Goal: Information Seeking & Learning: Learn about a topic

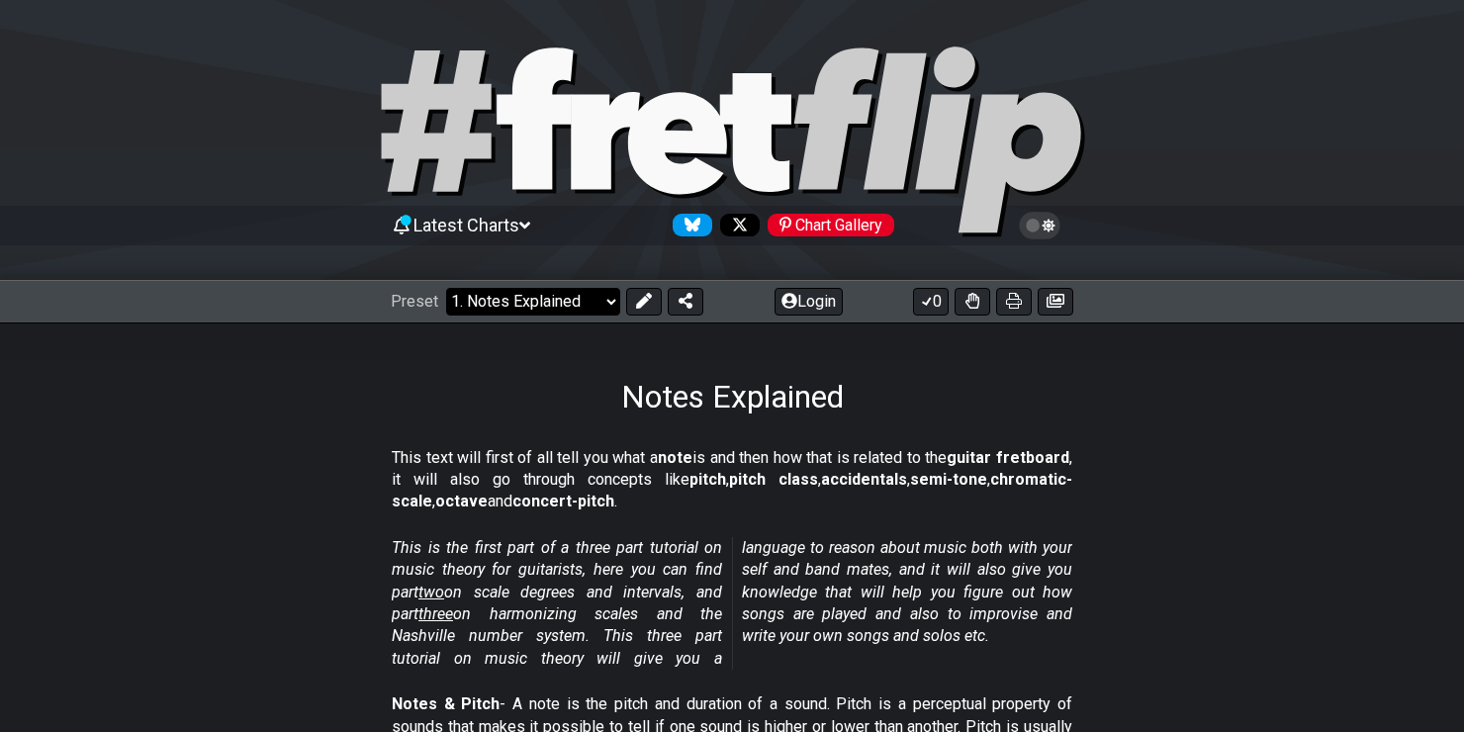
click at [611, 303] on select "Welcome to #fretflip! Initial Preset Custom Preset Minor Pentatonic Major Penta…" at bounding box center [533, 302] width 174 height 28
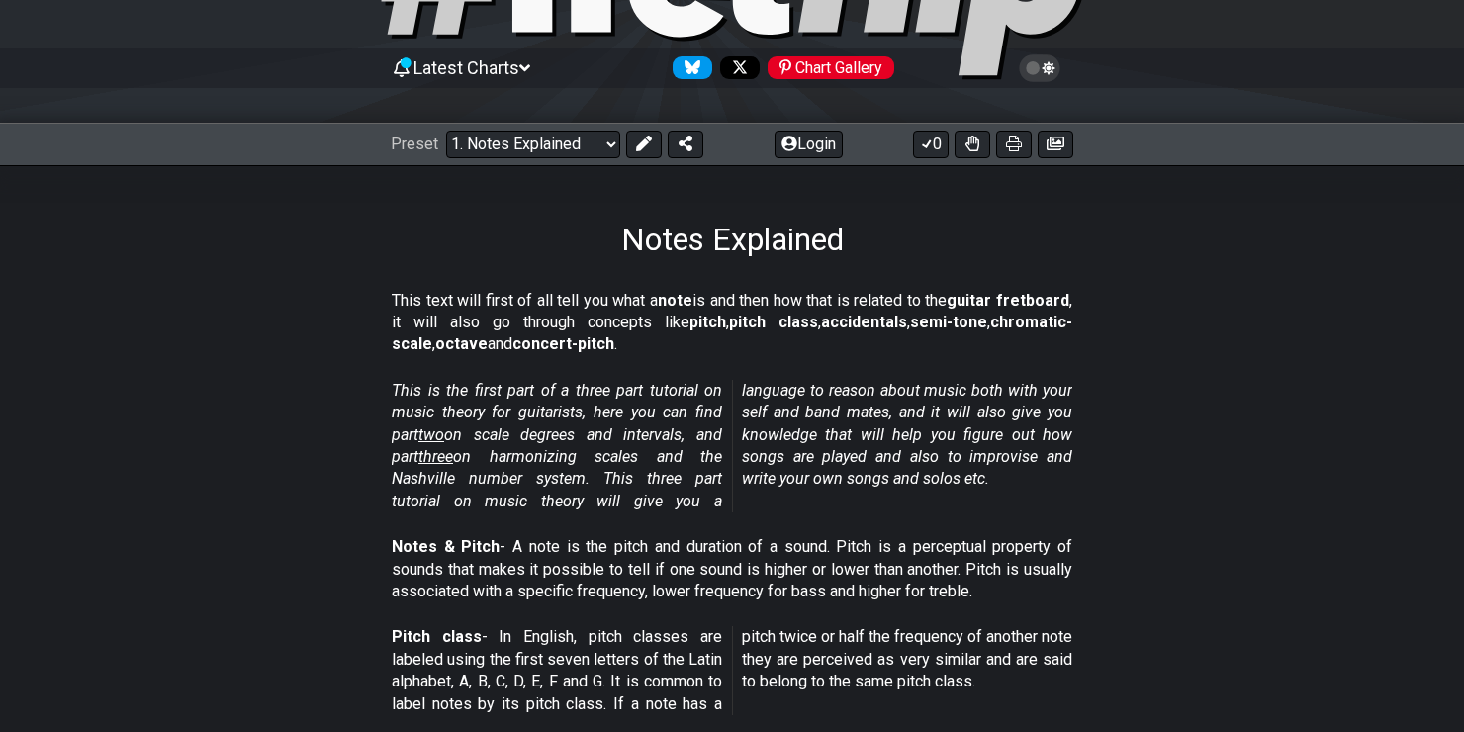
scroll to position [198, 0]
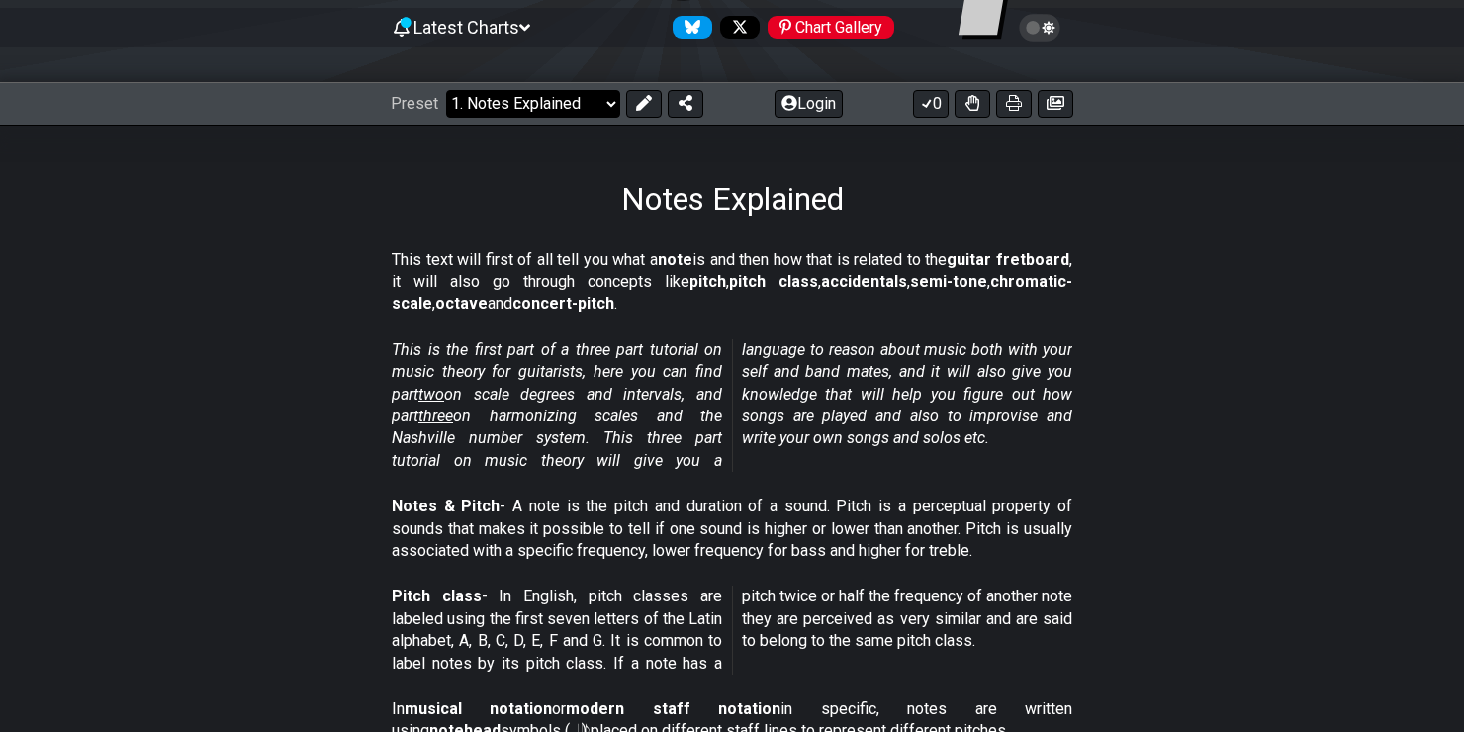
click at [603, 111] on select "Welcome to #fretflip! Initial Preset Custom Preset Minor Pentatonic Major Penta…" at bounding box center [533, 104] width 174 height 28
click at [1350, 318] on section "This text will first of all tell you what a note is and then how that is relate…" at bounding box center [732, 286] width 1464 height 90
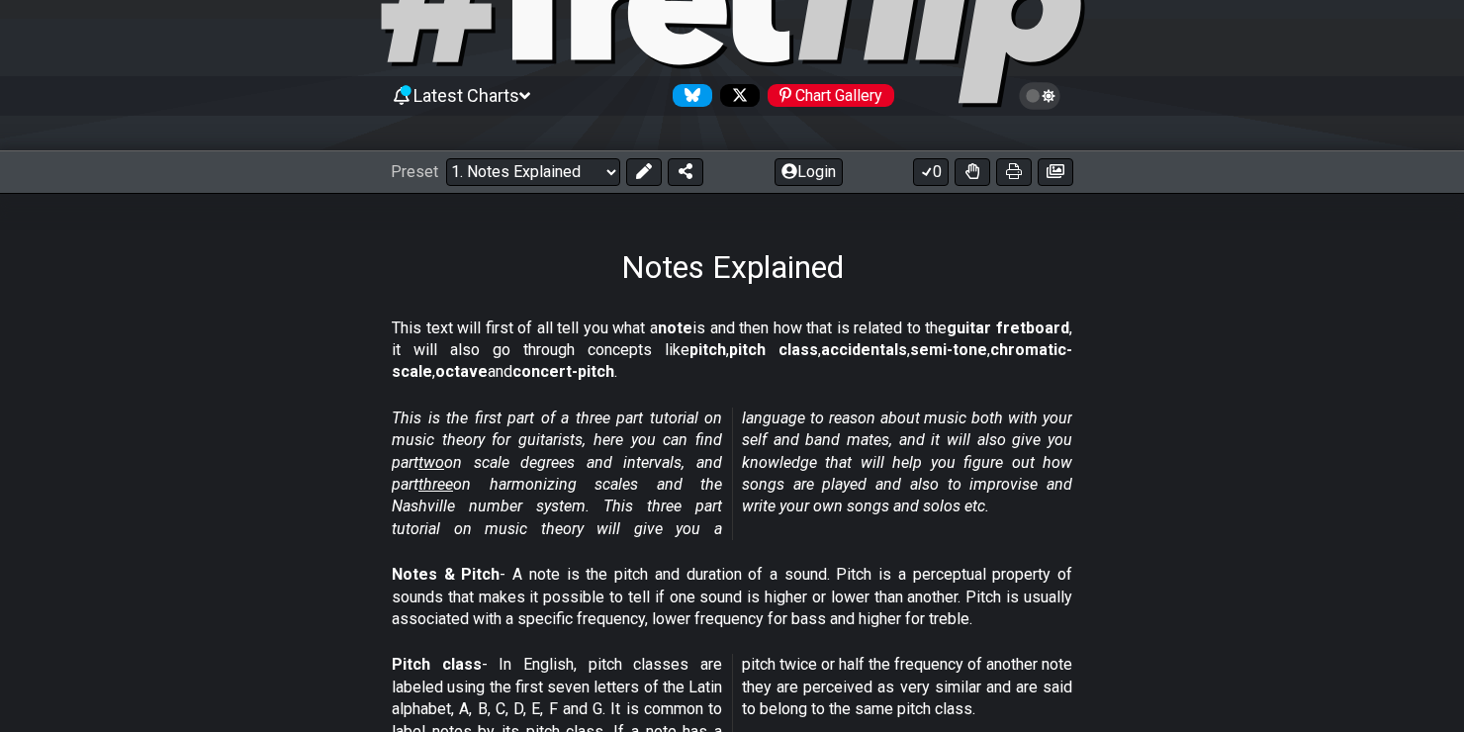
scroll to position [0, 0]
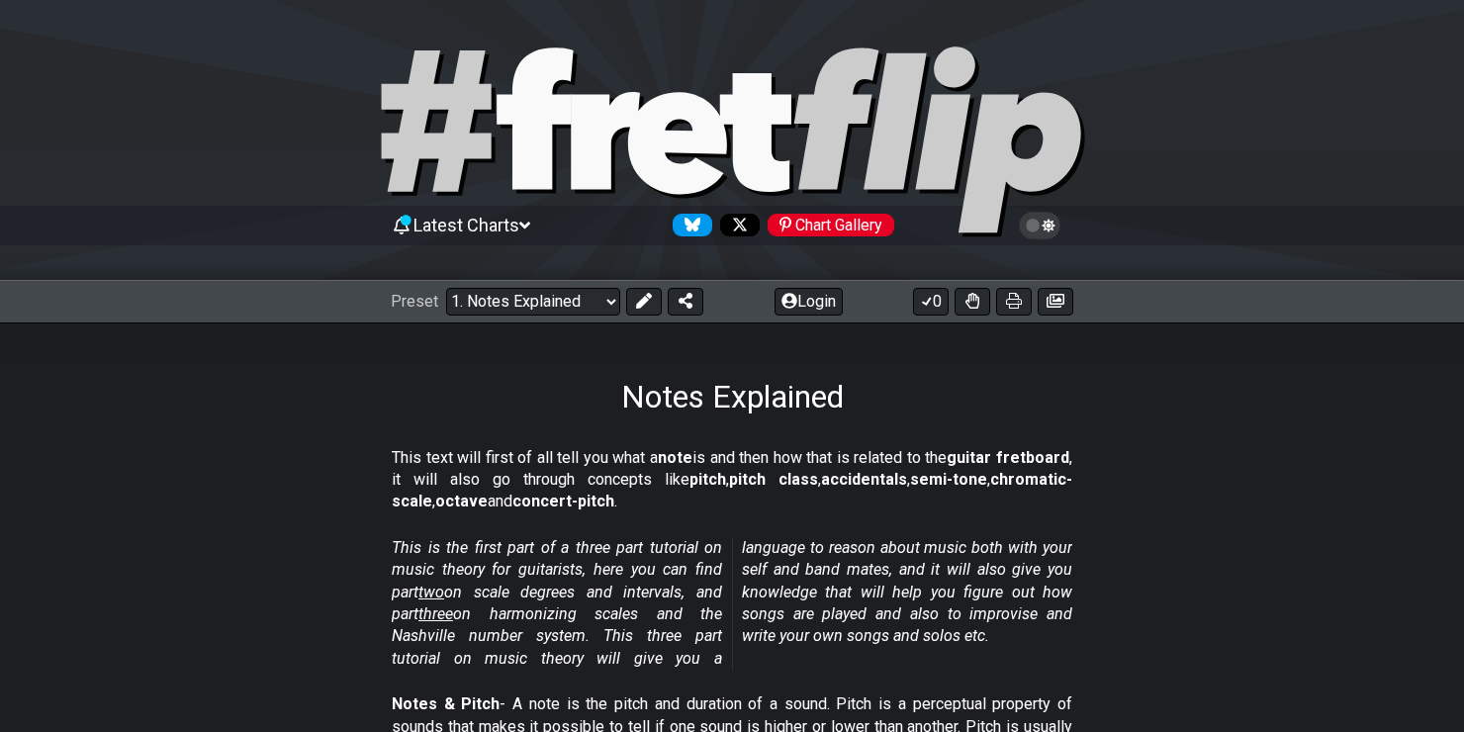
click at [530, 219] on icon at bounding box center [524, 226] width 11 height 18
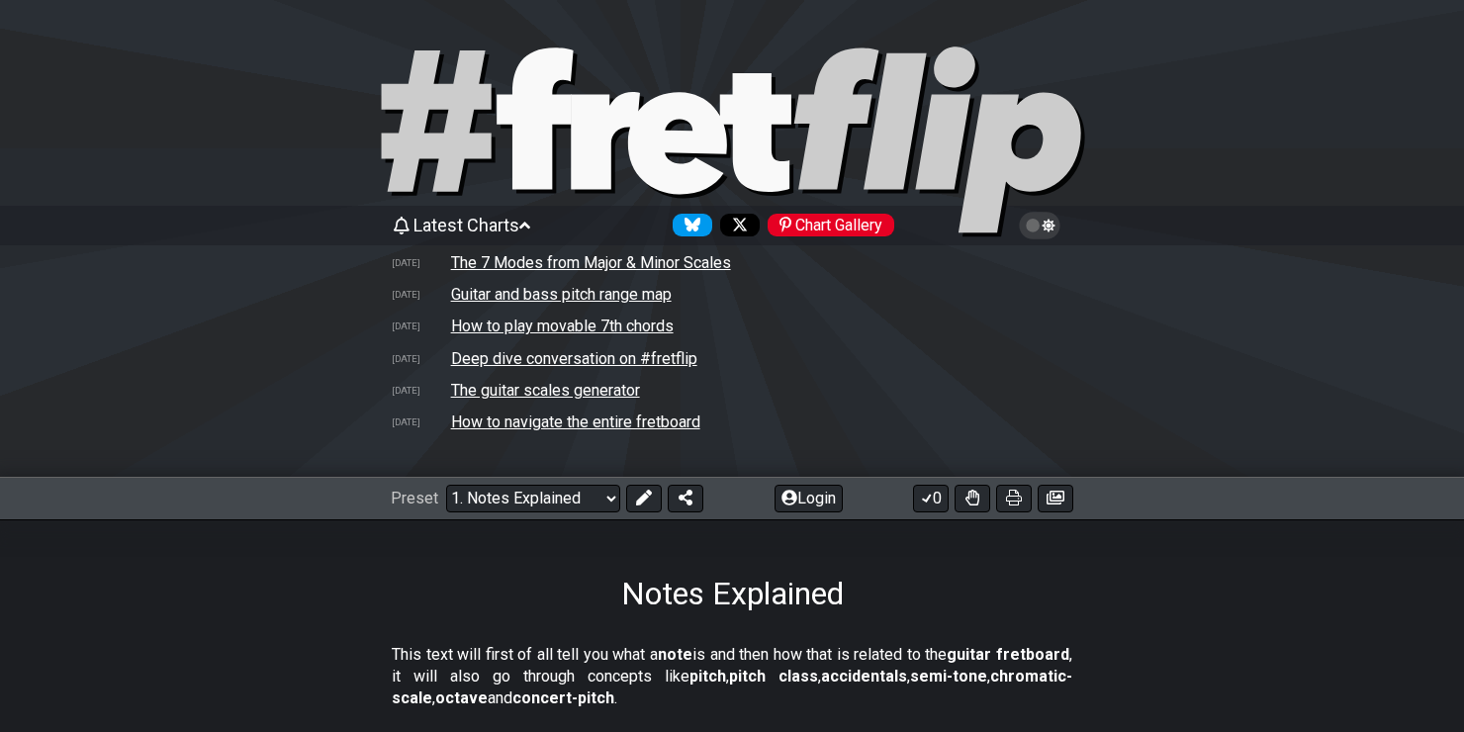
click at [530, 219] on icon at bounding box center [524, 226] width 11 height 18
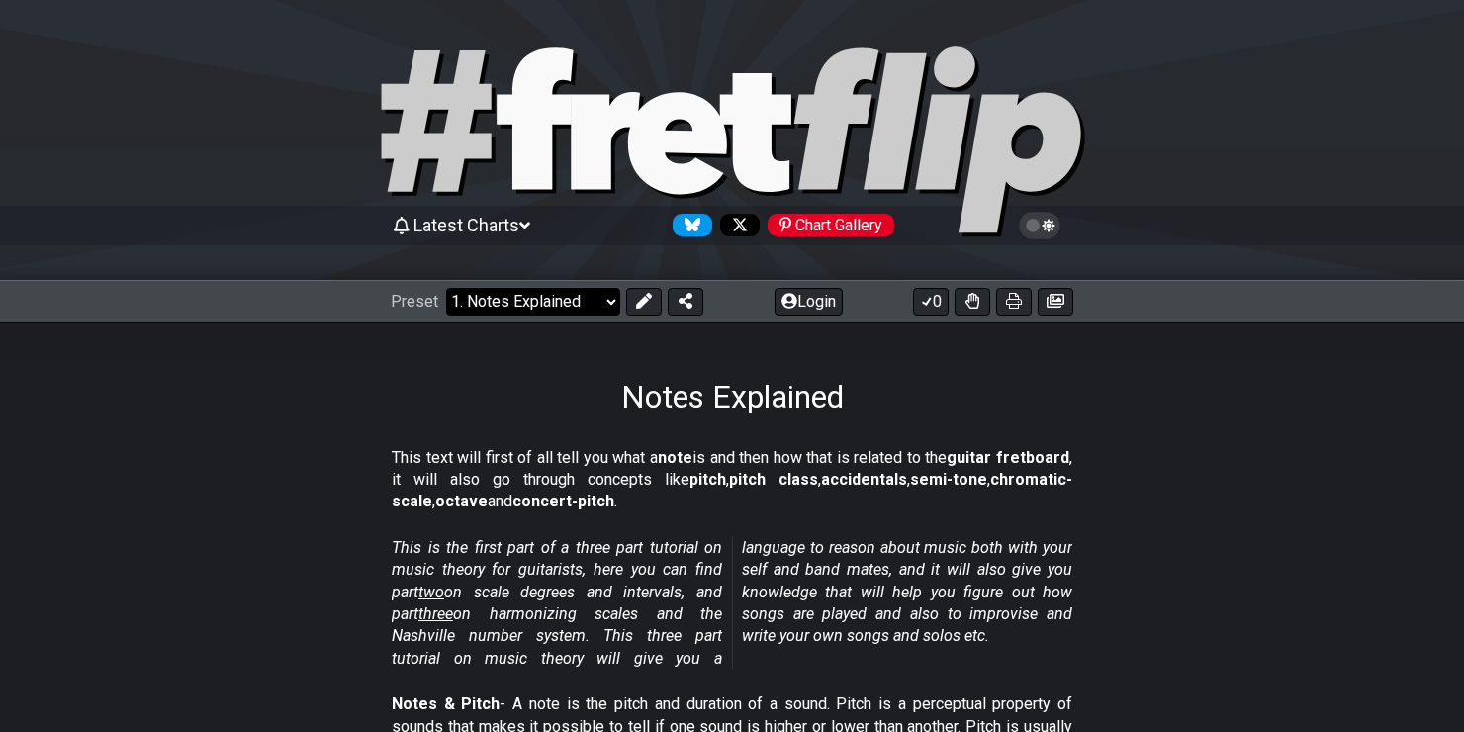
click at [585, 297] on select "Welcome to #fretflip! Initial Preset Custom Preset Minor Pentatonic Major Penta…" at bounding box center [533, 302] width 174 height 28
click at [446, 288] on select "Welcome to #fretflip! Initial Preset Custom Preset Minor Pentatonic Major Penta…" at bounding box center [533, 302] width 174 height 28
select select "/user-defined"
select select "C"
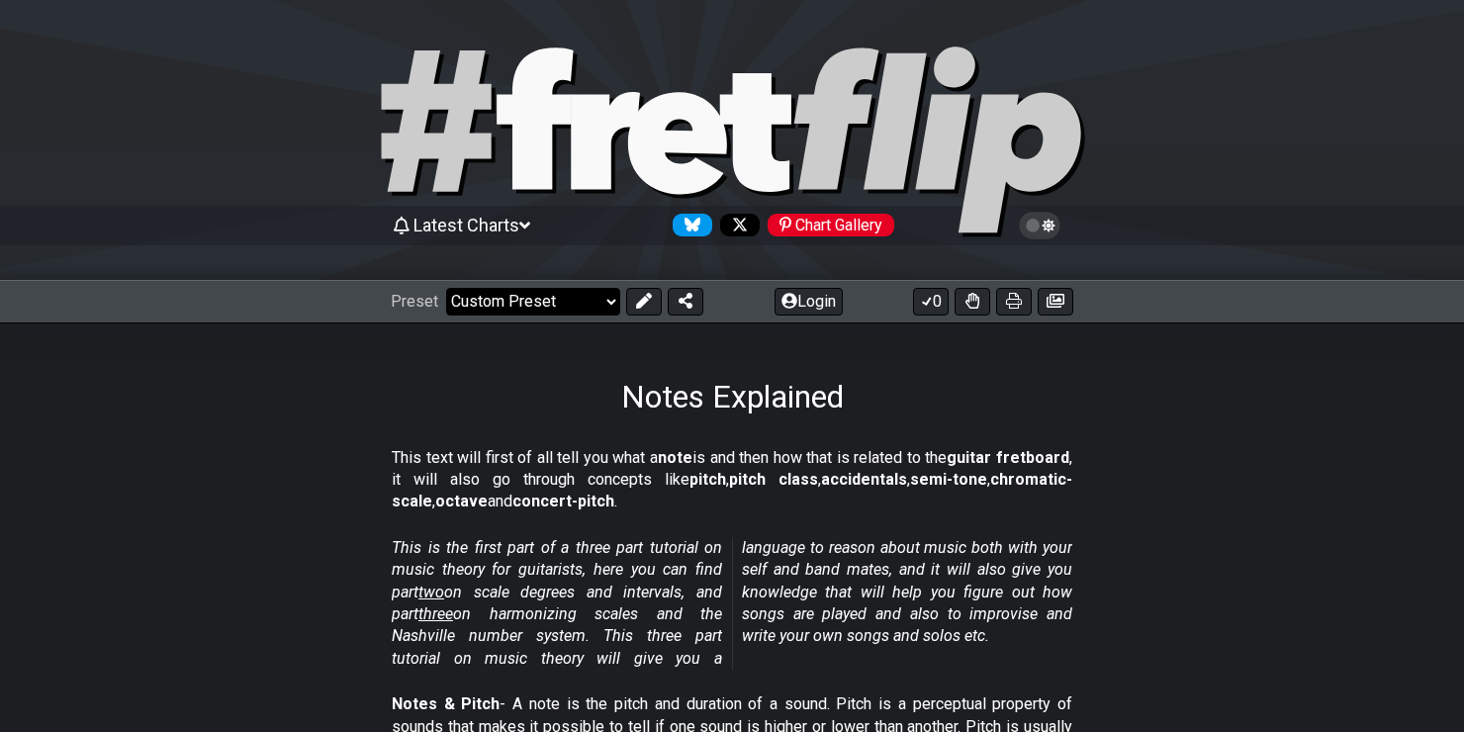
select select "A"
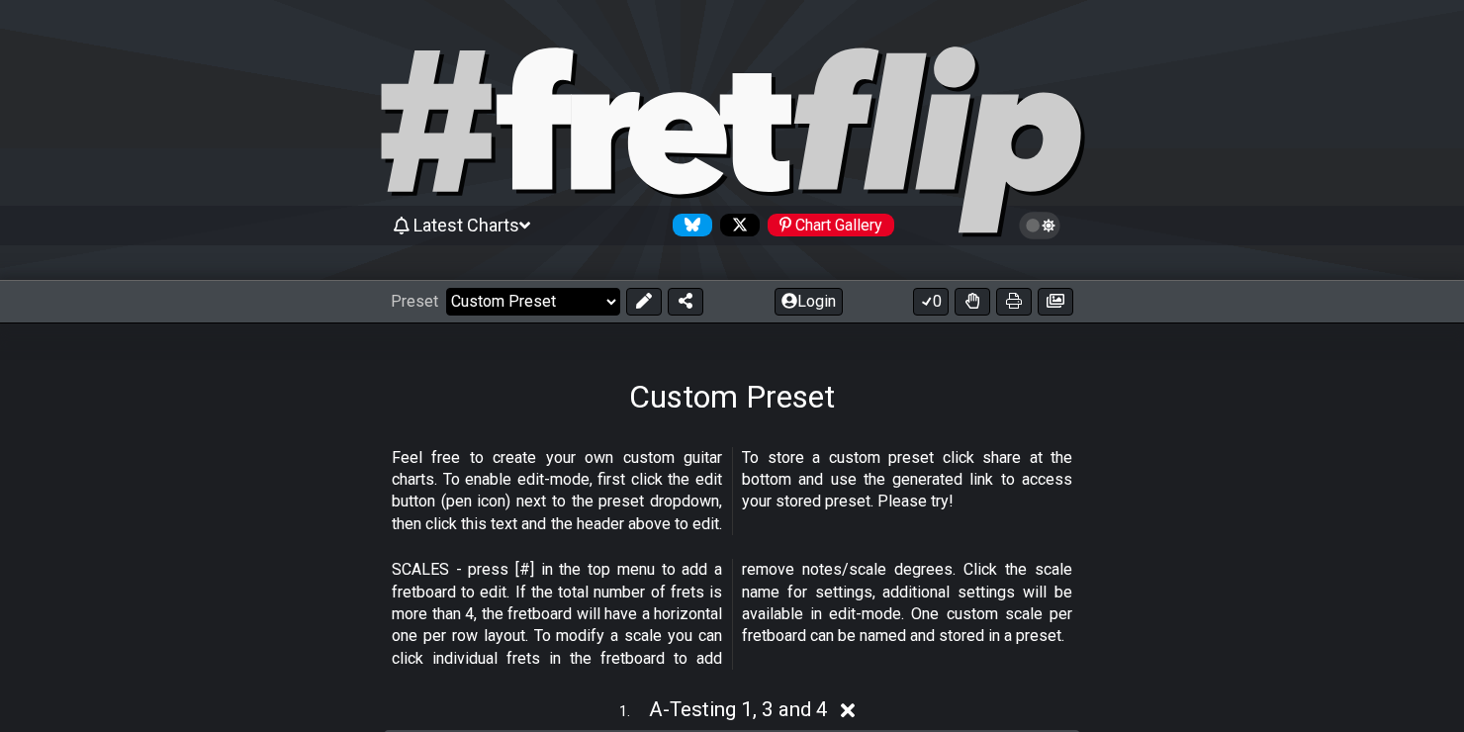
click at [577, 297] on select "Welcome to #fretflip! Initial Preset Custom Preset Minor Pentatonic Major Penta…" at bounding box center [533, 302] width 174 height 28
click at [446, 288] on select "Welcome to #fretflip! Initial Preset Custom Preset Minor Pentatonic Major Penta…" at bounding box center [533, 302] width 174 height 28
select select "/welcome"
select select "C"
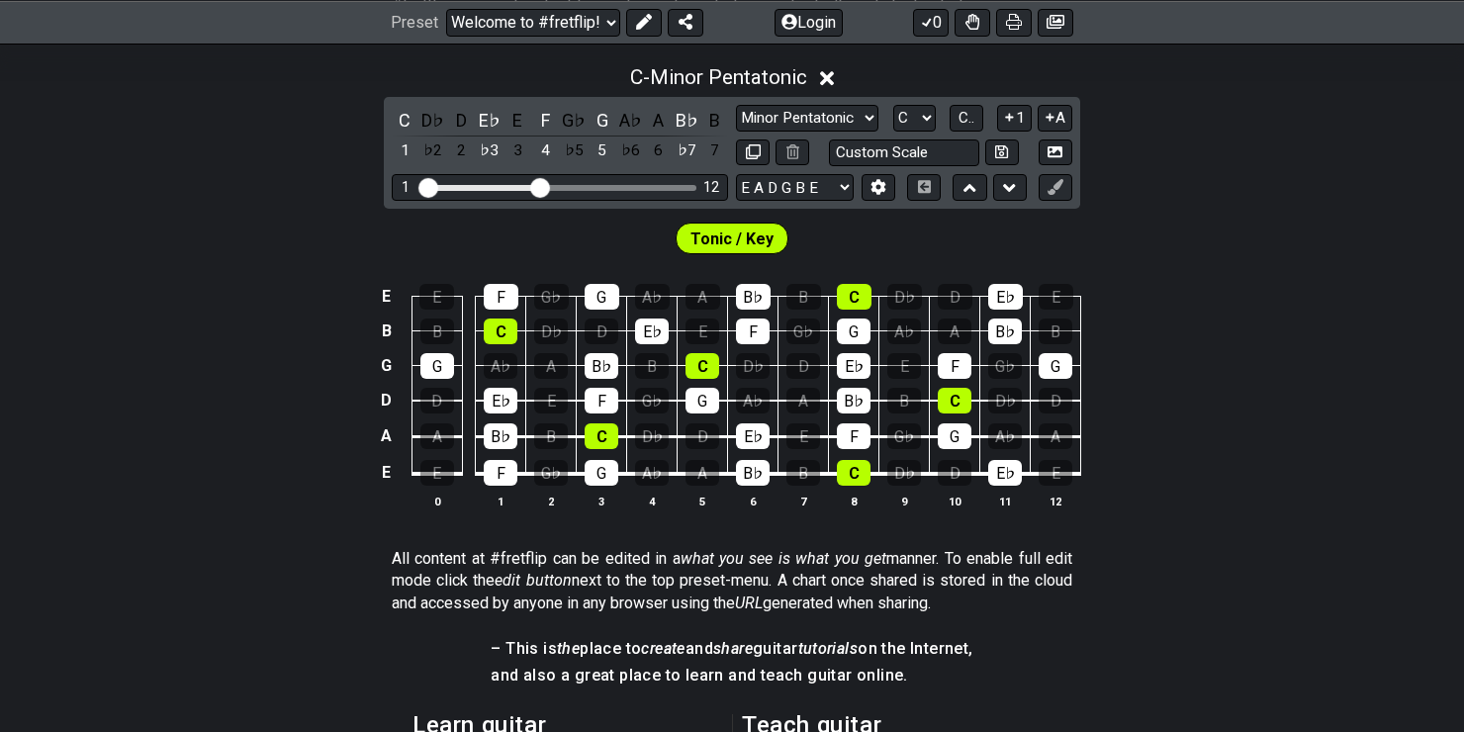
scroll to position [444, 0]
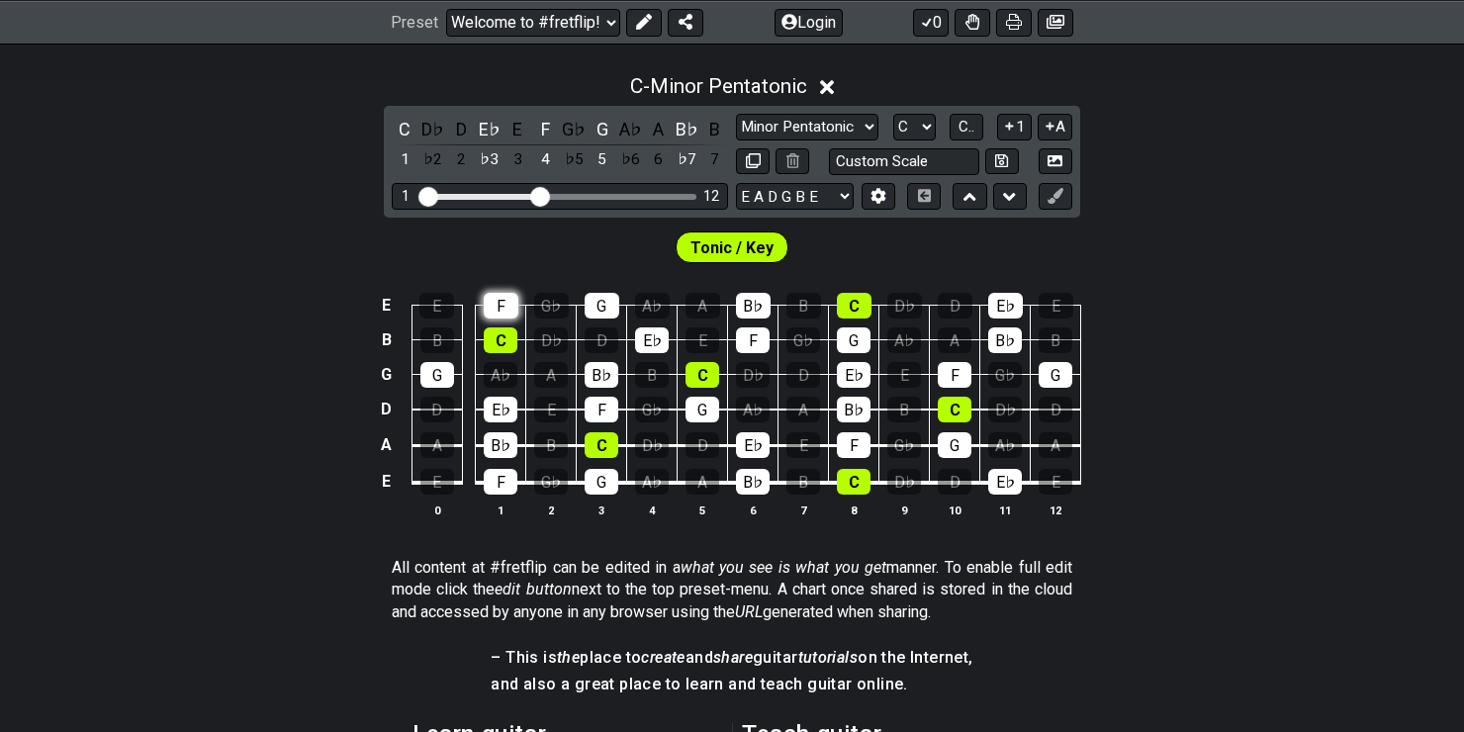
click at [502, 304] on div "F" at bounding box center [501, 306] width 35 height 26
click at [505, 310] on div "F" at bounding box center [501, 306] width 35 height 26
drag, startPoint x: 548, startPoint y: 195, endPoint x: 578, endPoint y: 195, distance: 29.7
click at [578, 195] on input "Visible fret range" at bounding box center [559, 195] width 281 height 0
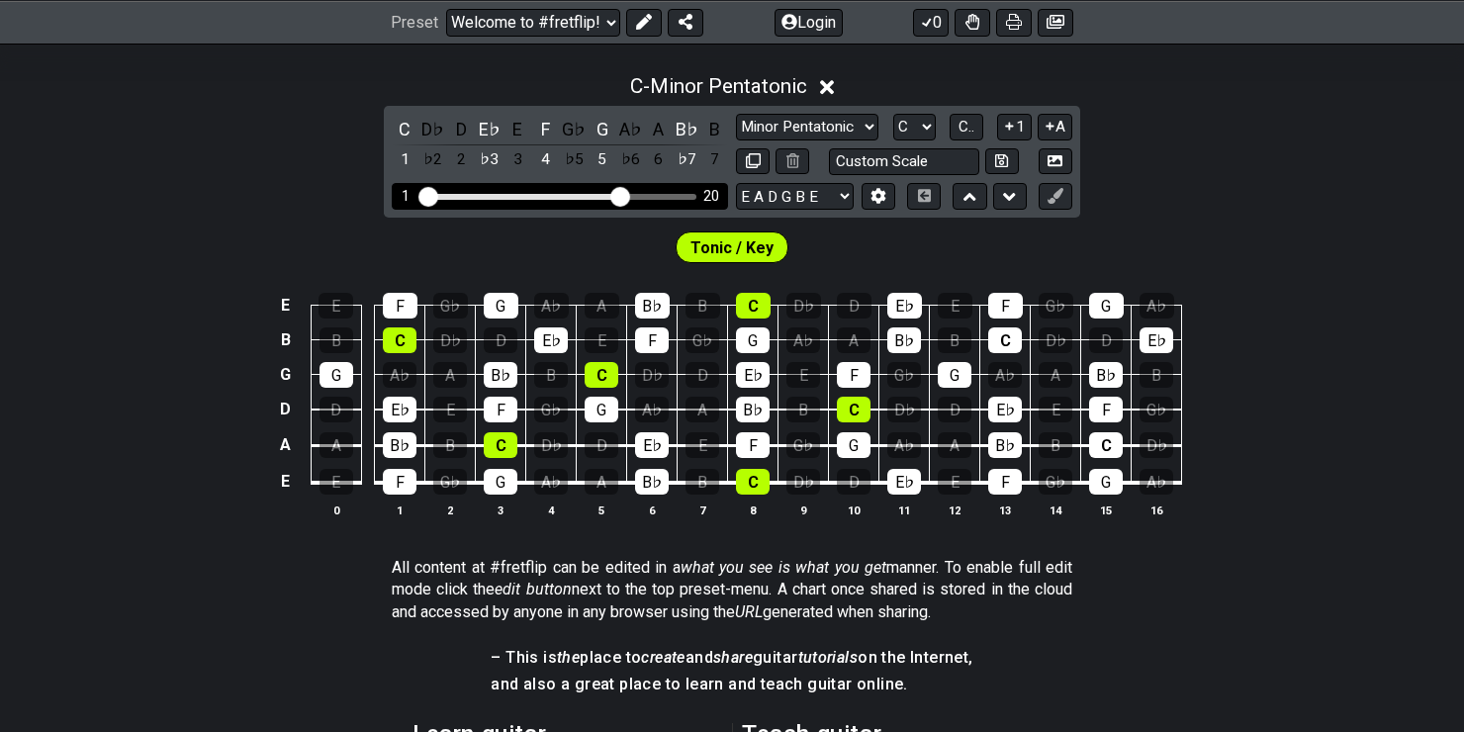
drag, startPoint x: 578, startPoint y: 195, endPoint x: 619, endPoint y: 195, distance: 41.5
click at [619, 195] on input "Visible fret range" at bounding box center [559, 195] width 281 height 0
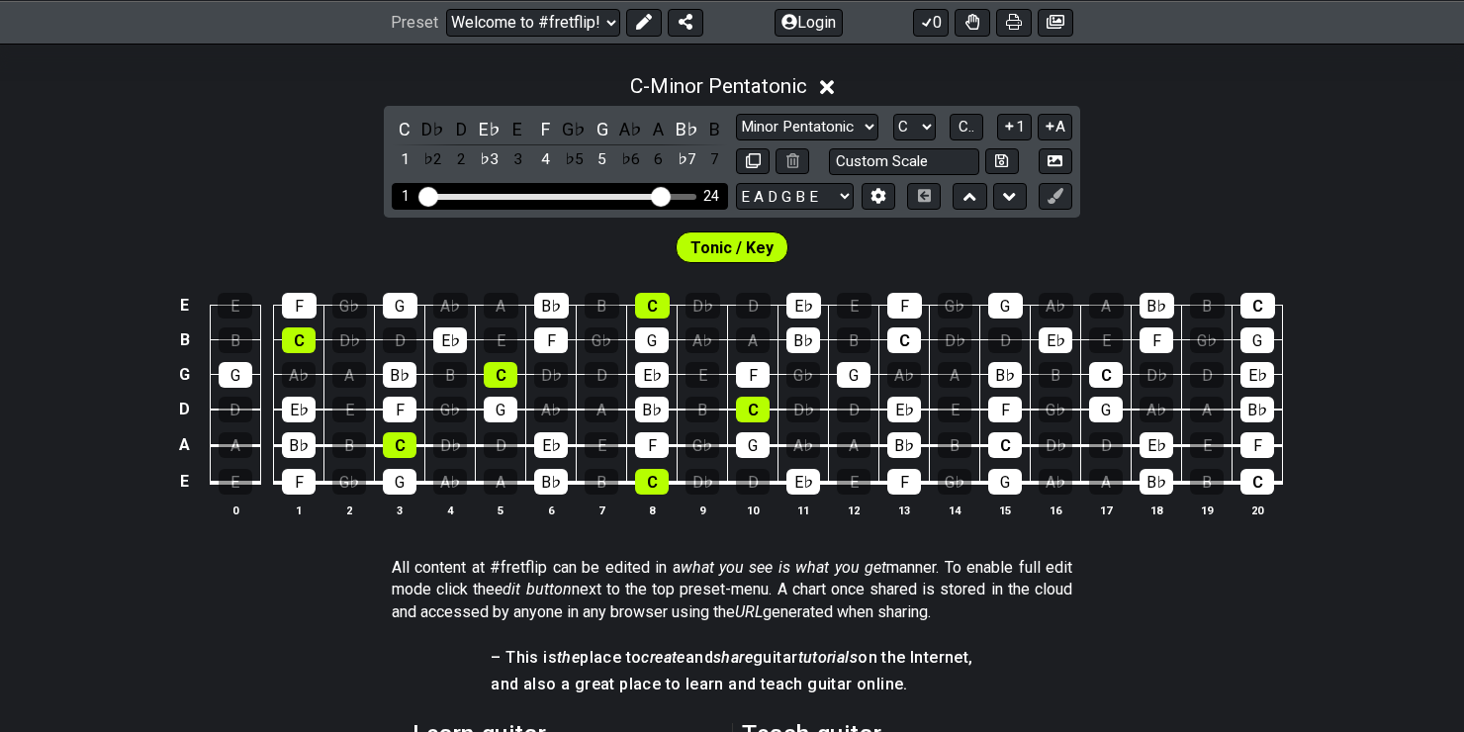
drag, startPoint x: 619, startPoint y: 195, endPoint x: 656, endPoint y: 194, distance: 36.6
click at [656, 195] on input "Visible fret range" at bounding box center [559, 195] width 281 height 0
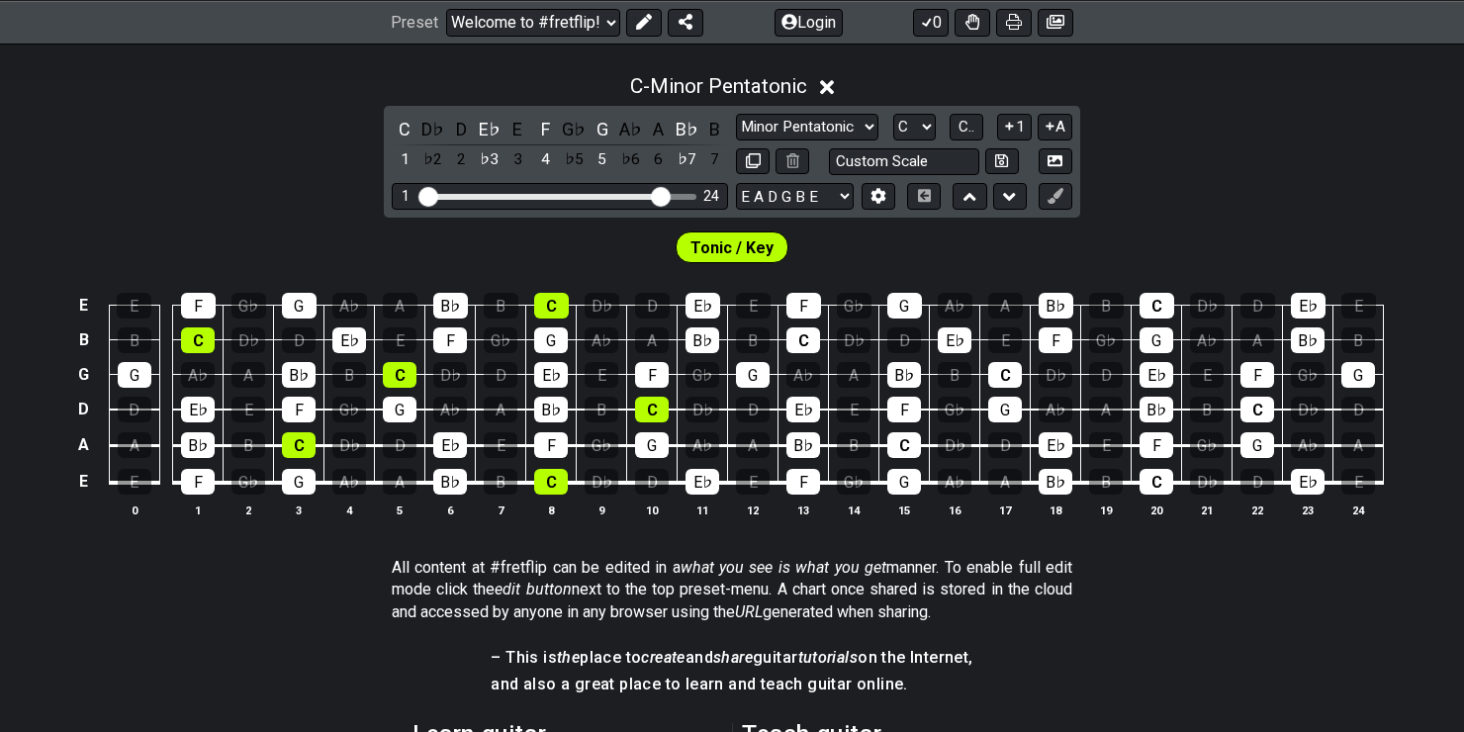
click at [702, 238] on span "Tonic / Key" at bounding box center [731, 247] width 83 height 29
click at [789, 135] on select "Minor Pentatonic Click to edit Minor Pentatonic Major Pentatonic Minor Blues Ma…" at bounding box center [807, 127] width 142 height 27
click at [736, 114] on select "Minor Pentatonic Click to edit Minor Pentatonic Major Pentatonic Minor Blues Ma…" at bounding box center [807, 127] width 142 height 27
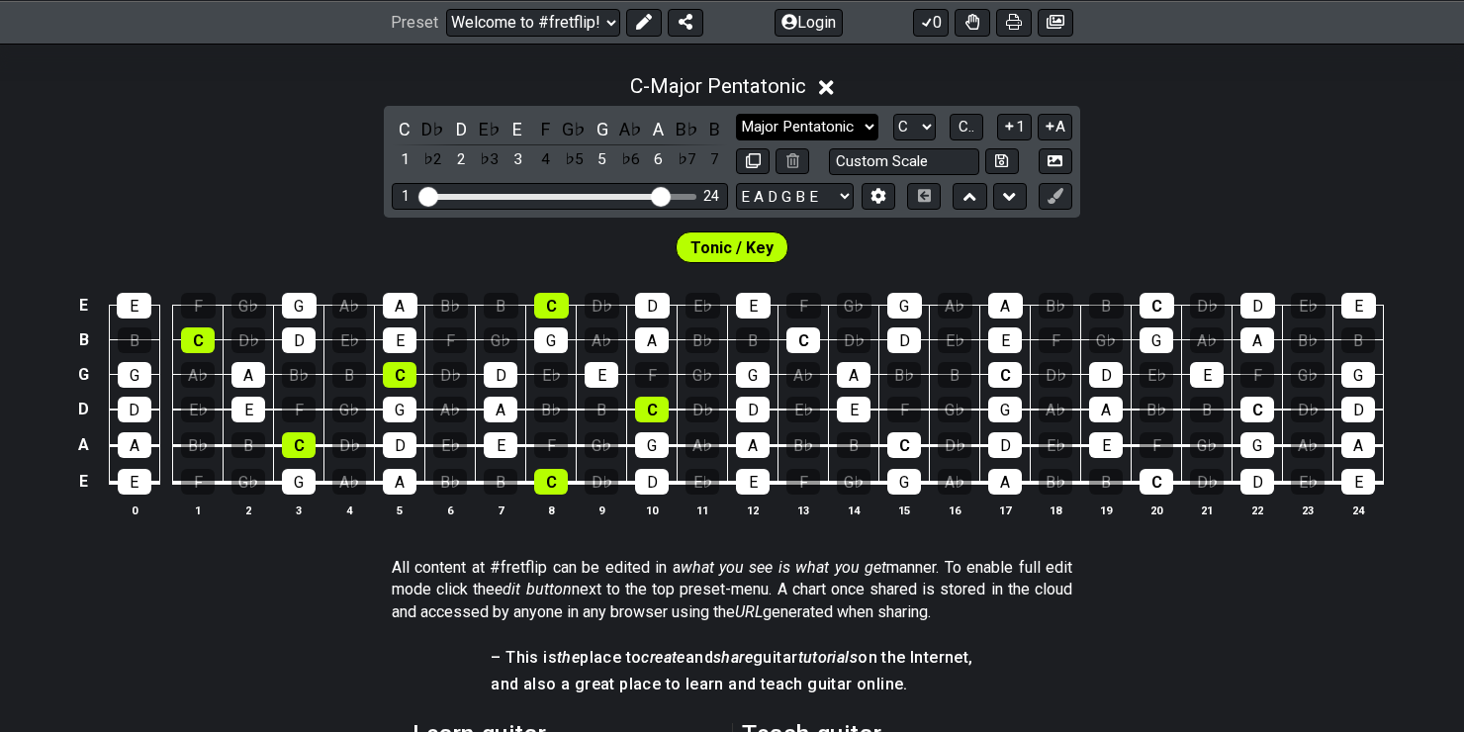
click at [817, 131] on select "Minor Pentatonic Click to edit Minor Pentatonic Major Pentatonic Minor Blues Ma…" at bounding box center [807, 127] width 142 height 27
select select "Major / [PERSON_NAME]"
click at [736, 114] on select "Minor Pentatonic Click to edit Minor Pentatonic Major Pentatonic Minor Blues Ma…" at bounding box center [807, 127] width 142 height 27
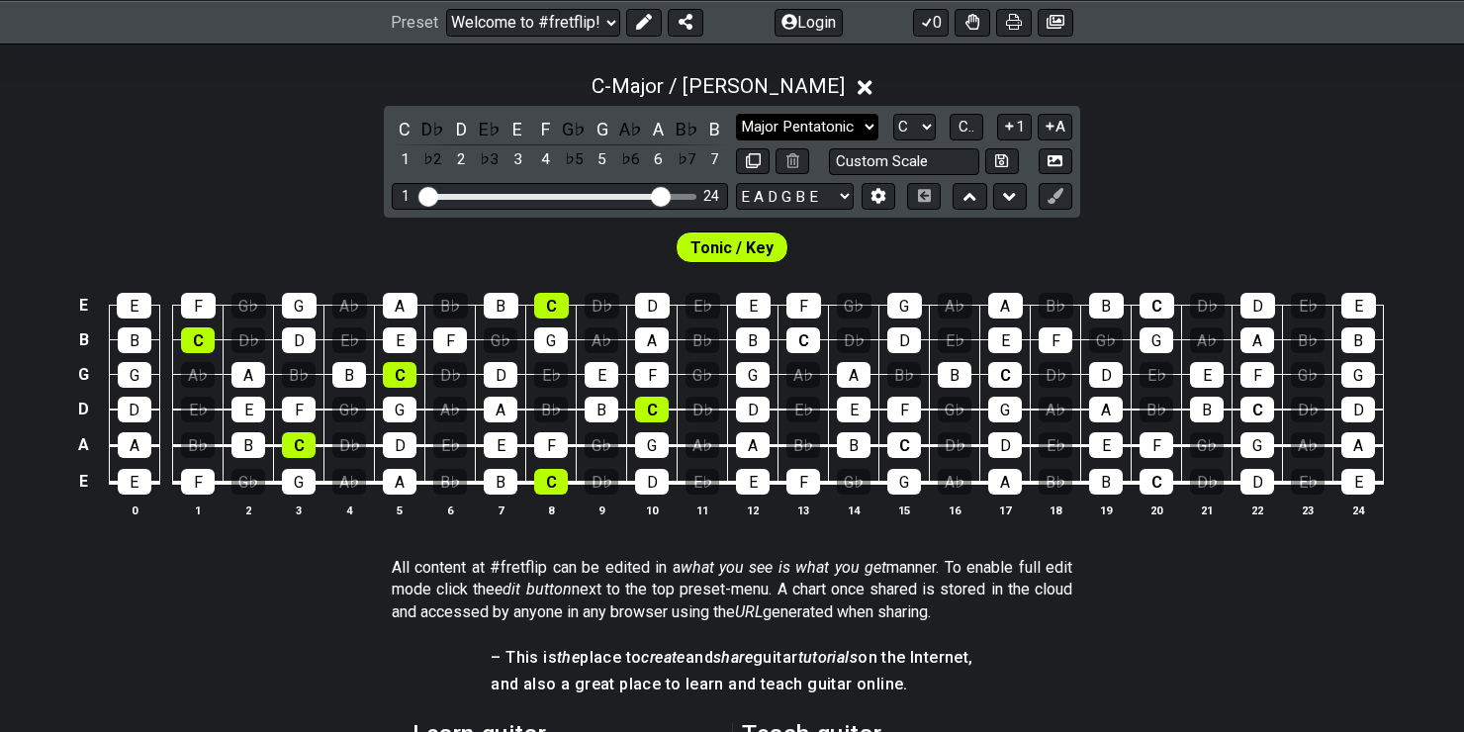
click at [821, 120] on select "Minor Pentatonic Click to edit Minor Pentatonic Major Pentatonic Minor Blues Ma…" at bounding box center [807, 127] width 142 height 27
click at [1165, 229] on div "Tonic / Key" at bounding box center [732, 242] width 1464 height 49
click at [604, 22] on select "Welcome to #fretflip! Initial Preset Custom Preset Minor Pentatonic Major Penta…" at bounding box center [533, 22] width 174 height 28
click at [446, 8] on select "Welcome to #fretflip! Initial Preset Custom Preset Minor Pentatonic Major Penta…" at bounding box center [533, 22] width 174 height 28
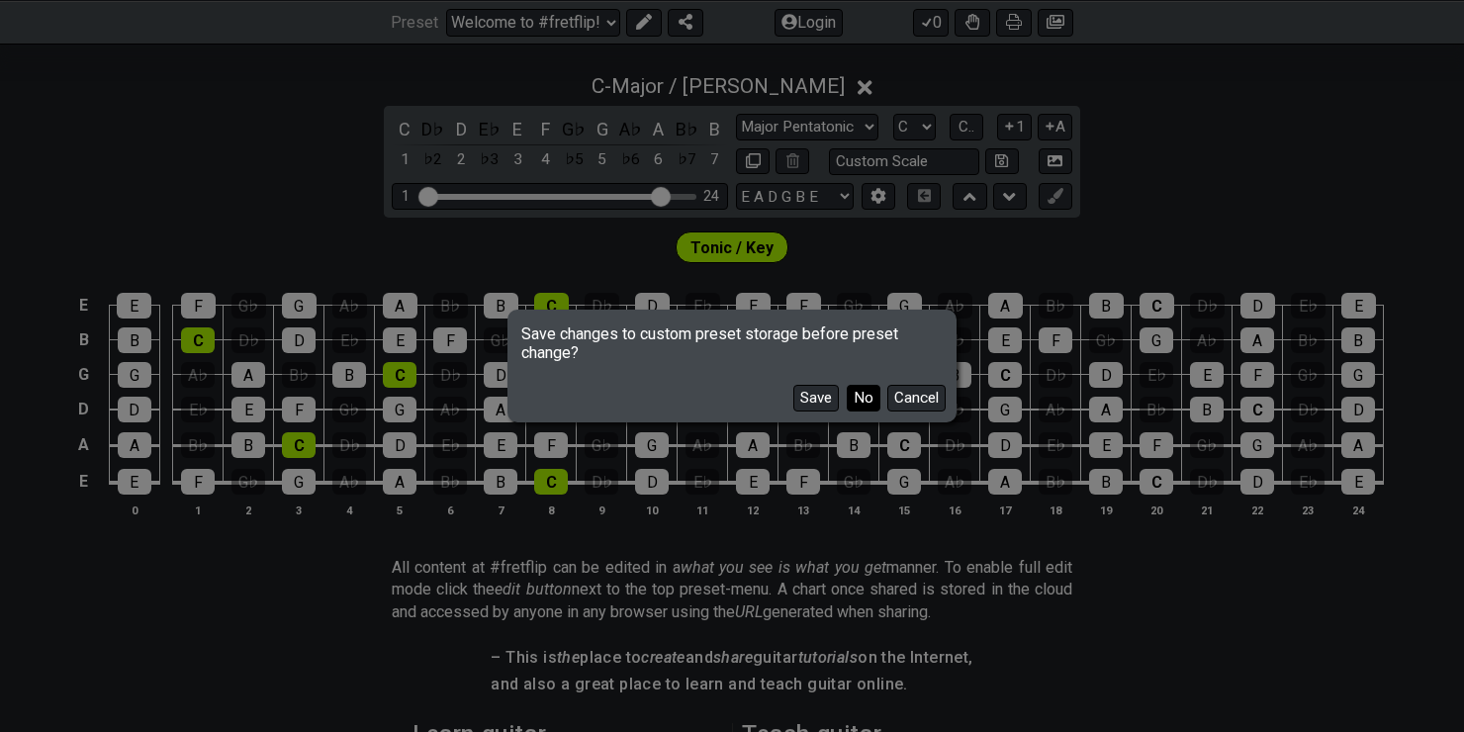
click at [854, 395] on button "No" at bounding box center [864, 398] width 34 height 27
select select "/minor-pentatonic"
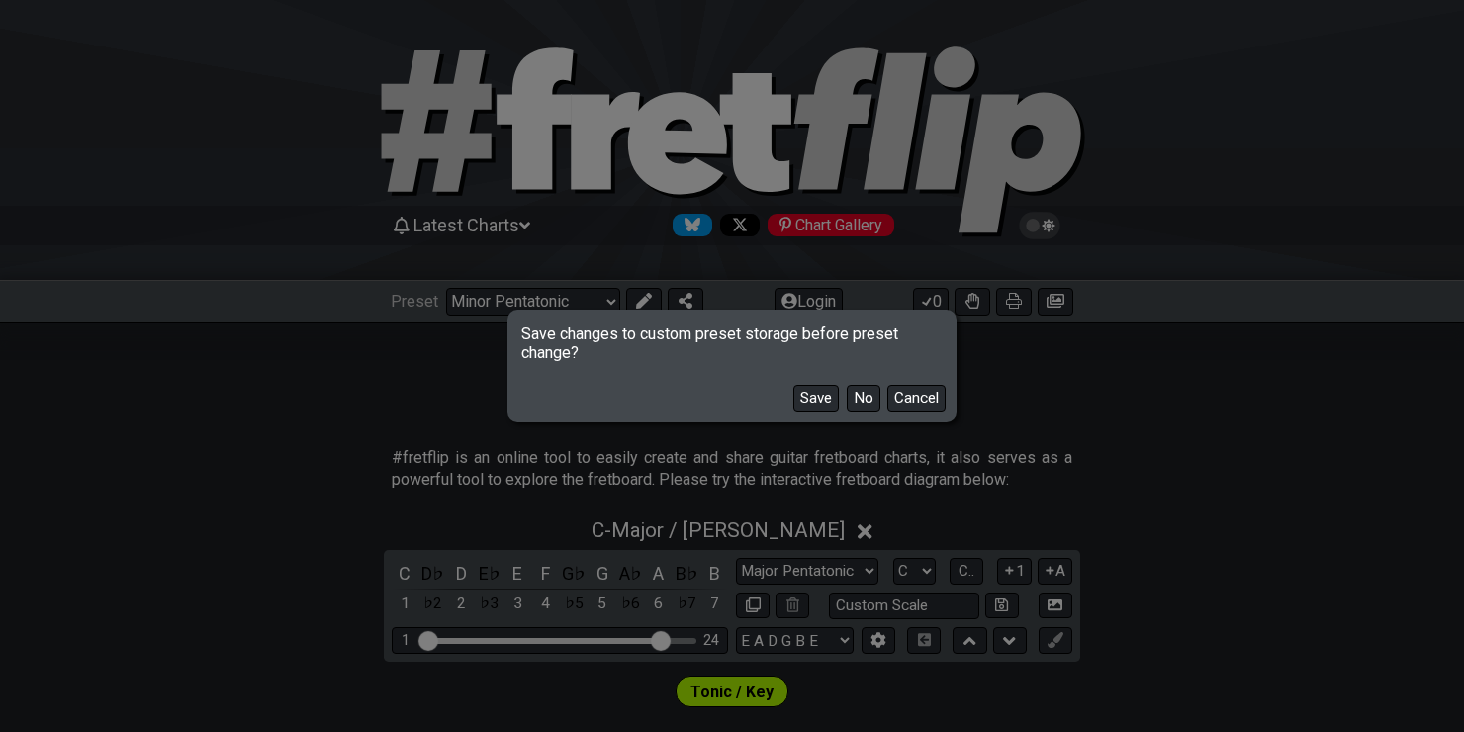
select select "C"
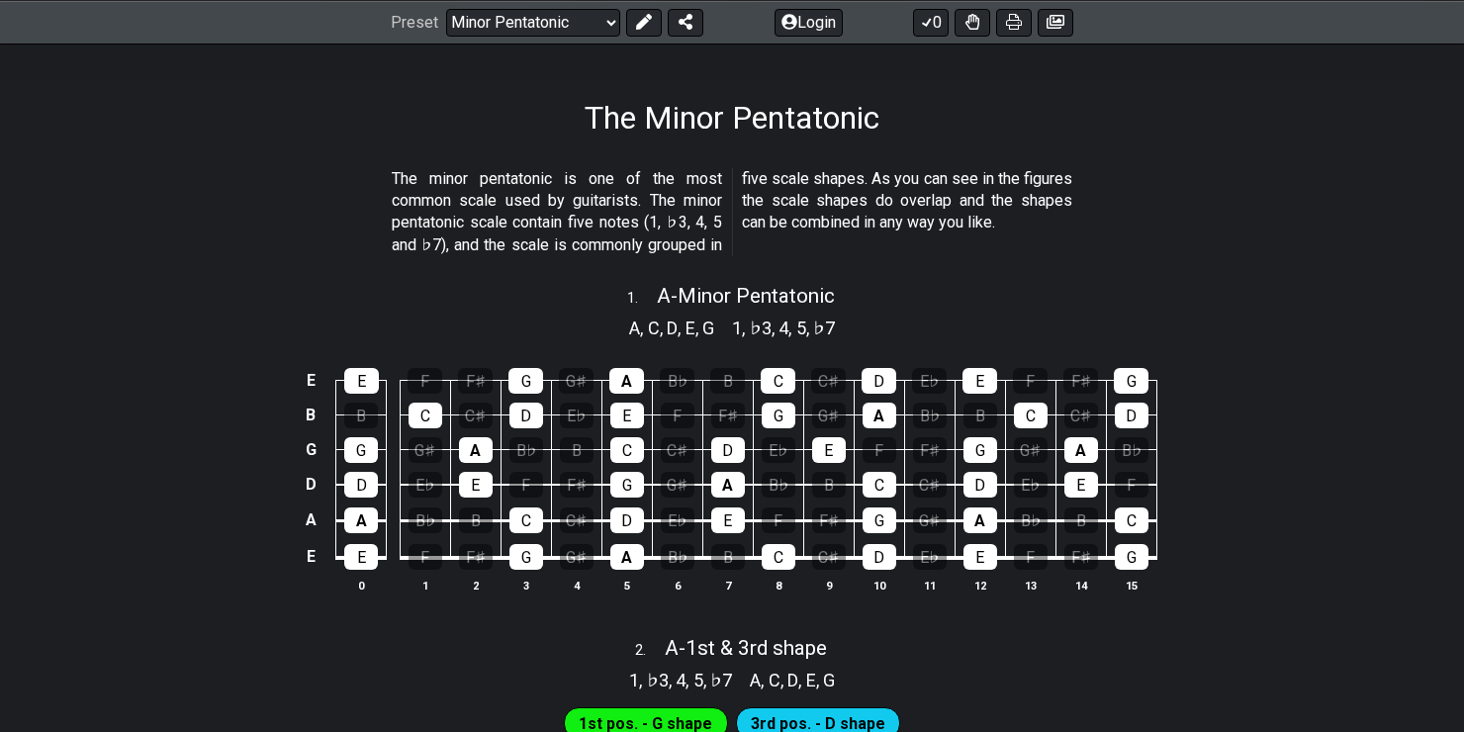
scroll to position [297, 0]
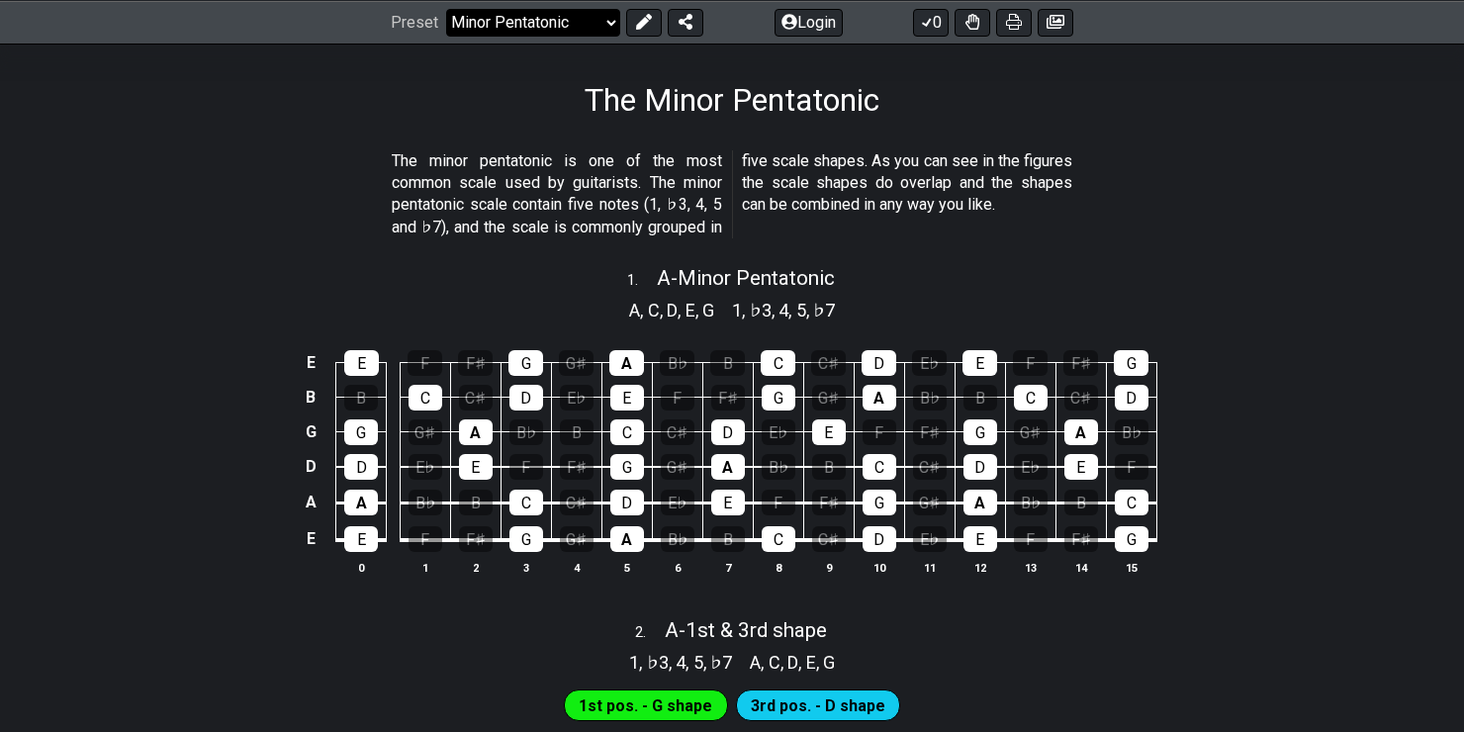
click at [609, 22] on select "Welcome to #fretflip! Initial Preset Custom Preset Minor Pentatonic Major Penta…" at bounding box center [533, 22] width 174 height 28
click at [446, 8] on select "Welcome to #fretflip! Initial Preset Custom Preset Minor Pentatonic Major Penta…" at bounding box center [533, 22] width 174 height 28
select select "/guitar-scales"
select select "C"
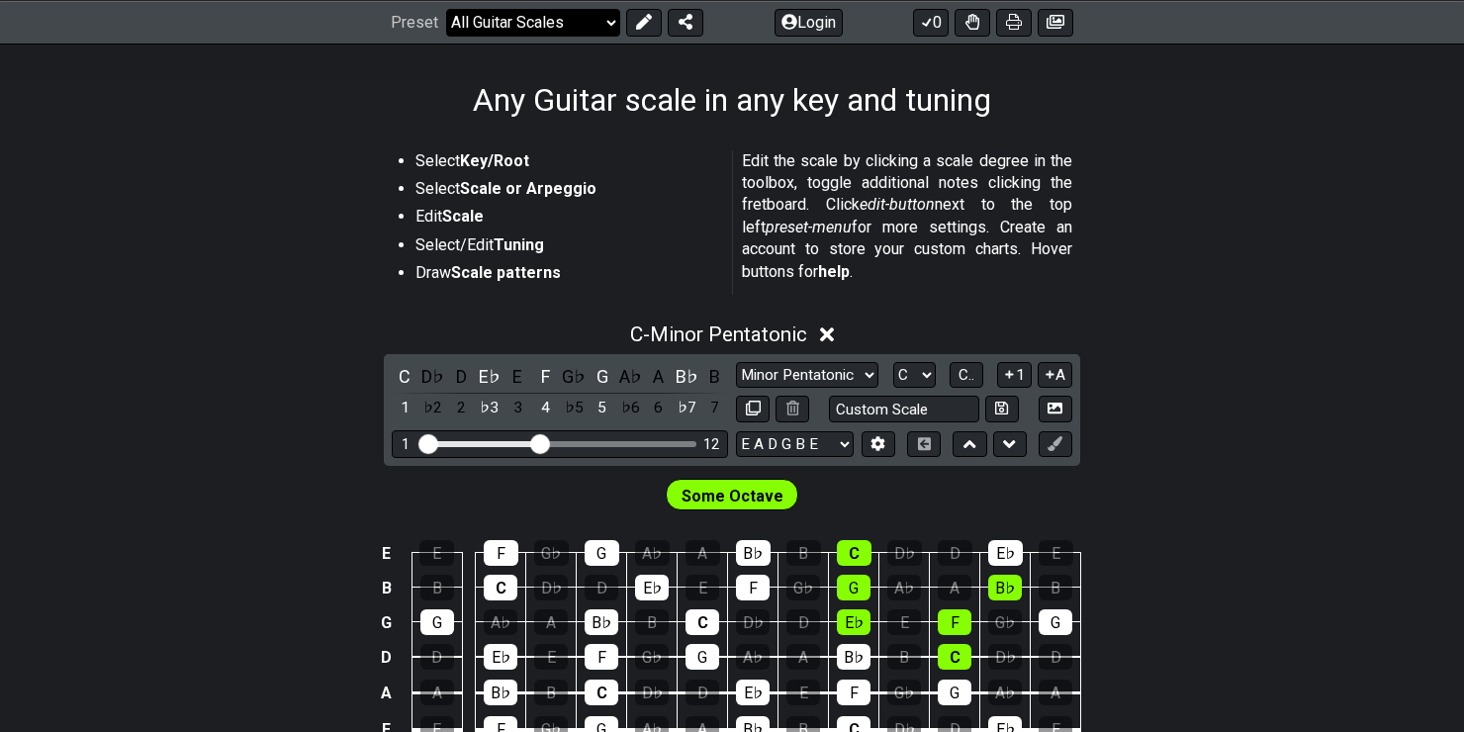
click at [607, 28] on select "Welcome to #fretflip! Initial Preset Custom Preset Minor Pentatonic Major Penta…" at bounding box center [533, 22] width 174 height 28
click at [446, 8] on select "Welcome to #fretflip! Initial Preset Custom Preset Minor Pentatonic Major Penta…" at bounding box center [533, 22] width 174 height 28
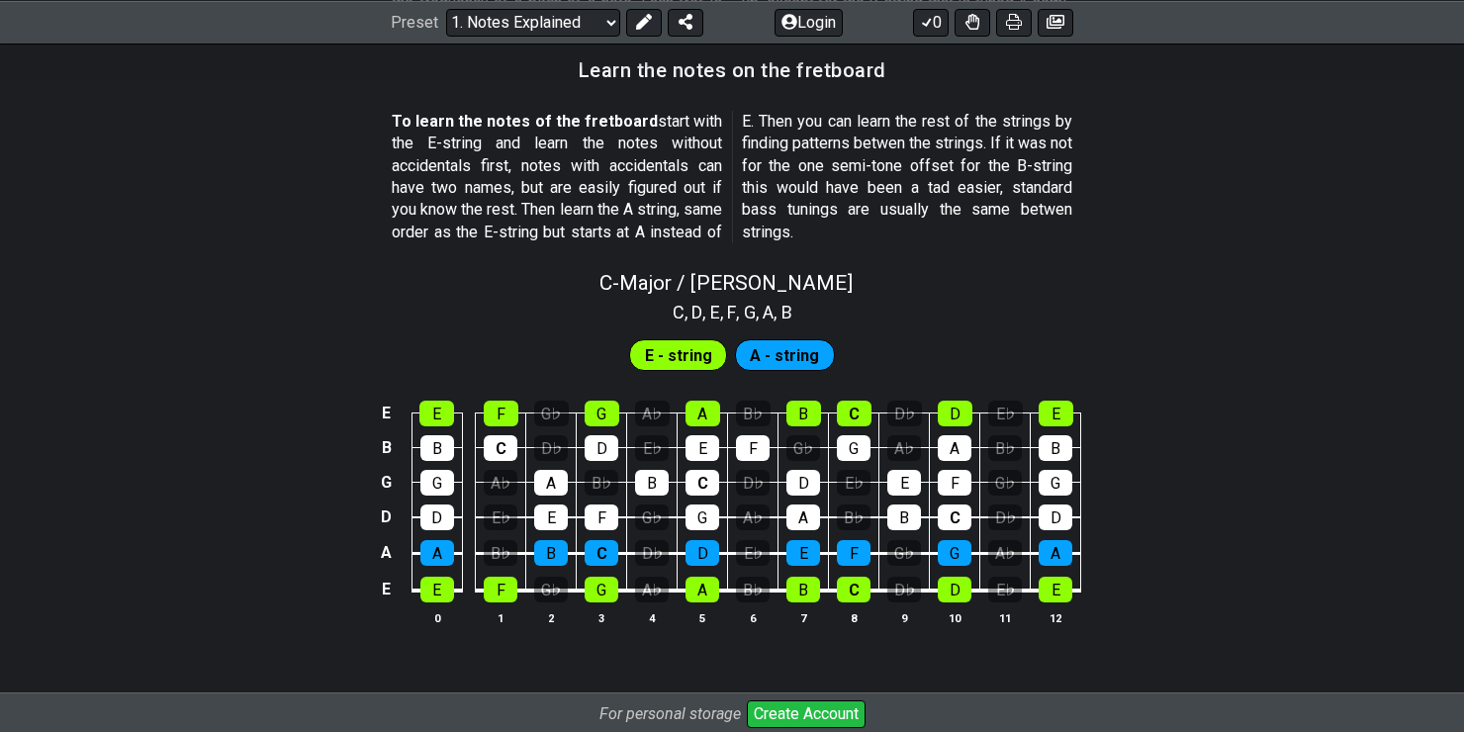
scroll to position [1780, 0]
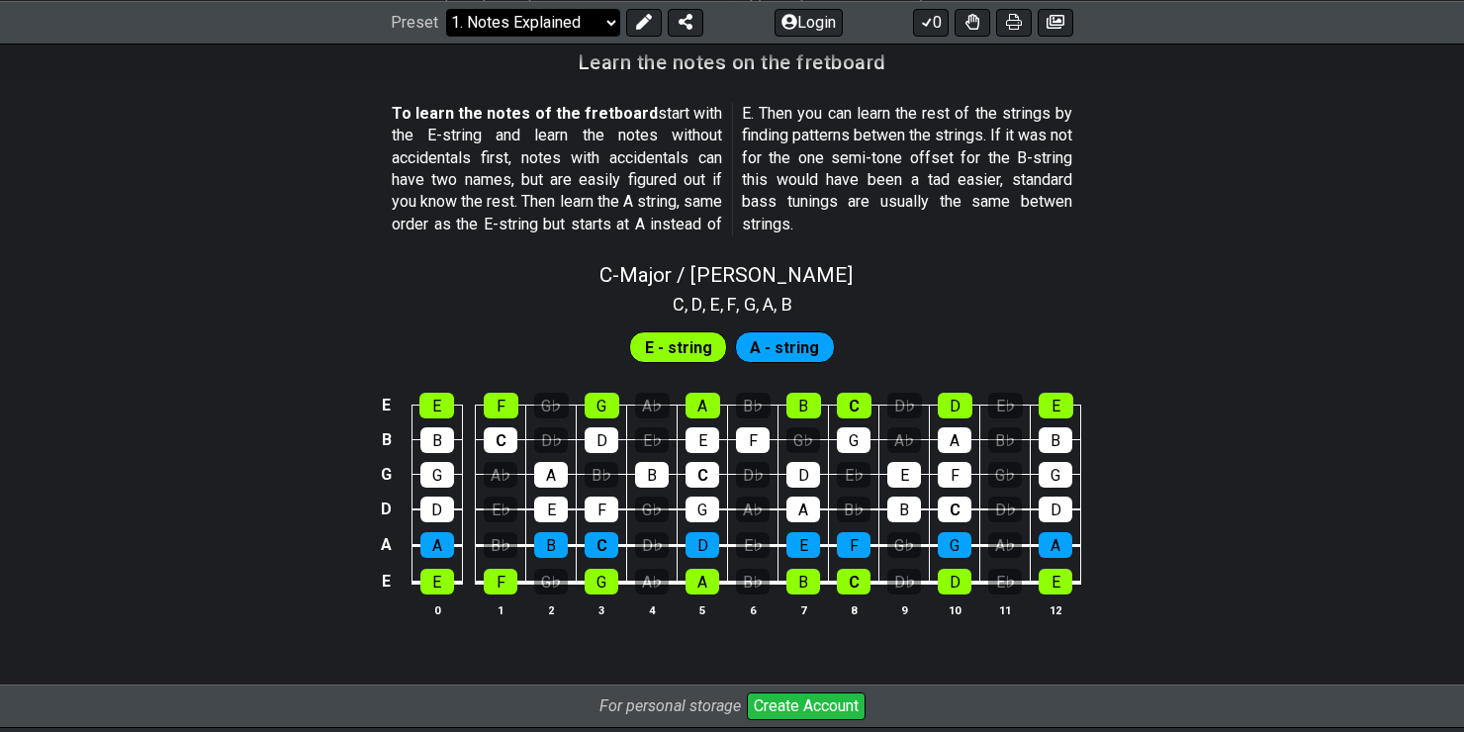
click at [601, 31] on select "Welcome to #fretflip! Initial Preset Custom Preset Minor Pentatonic Major Penta…" at bounding box center [533, 22] width 174 height 28
click at [446, 36] on select "Welcome to #fretflip! Initial Preset Custom Preset Minor Pentatonic Major Penta…" at bounding box center [533, 22] width 174 height 28
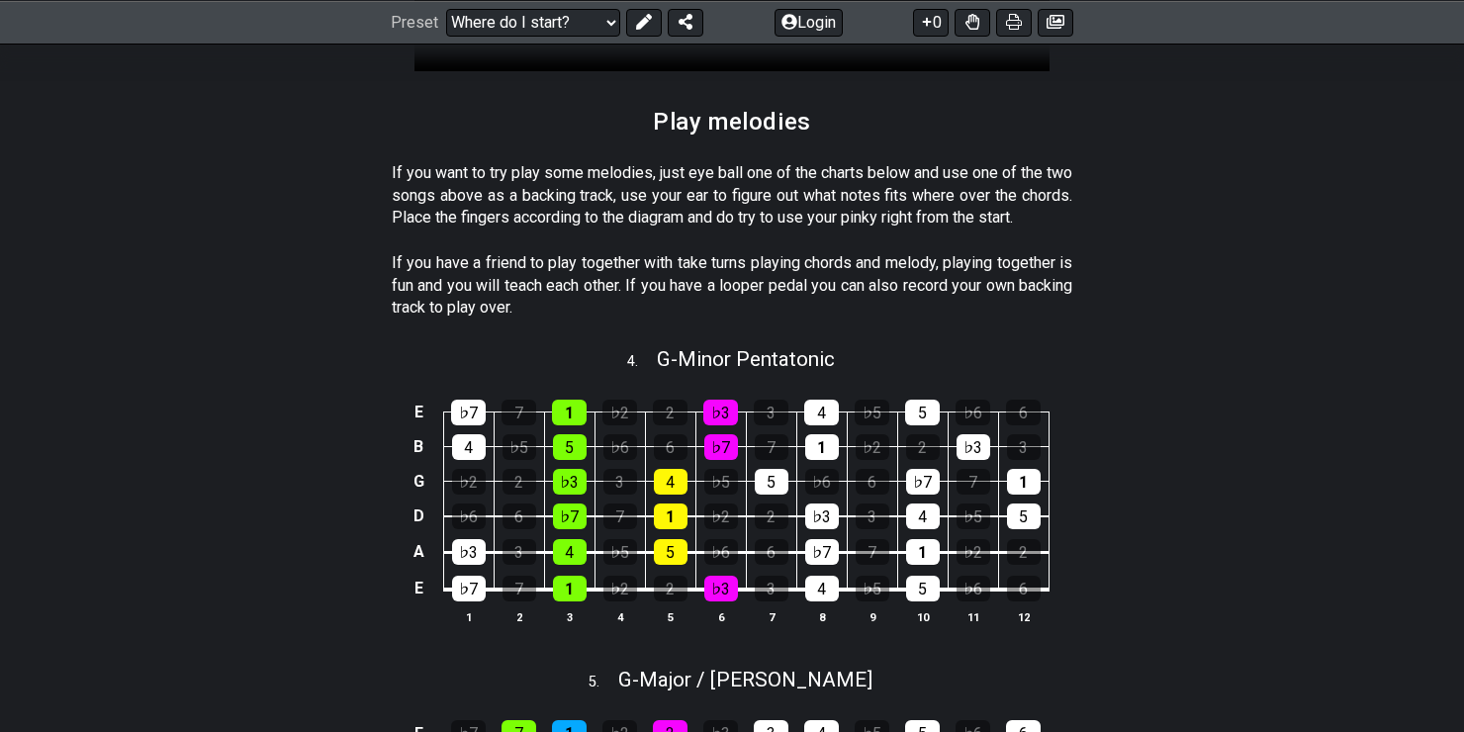
scroll to position [1978, 0]
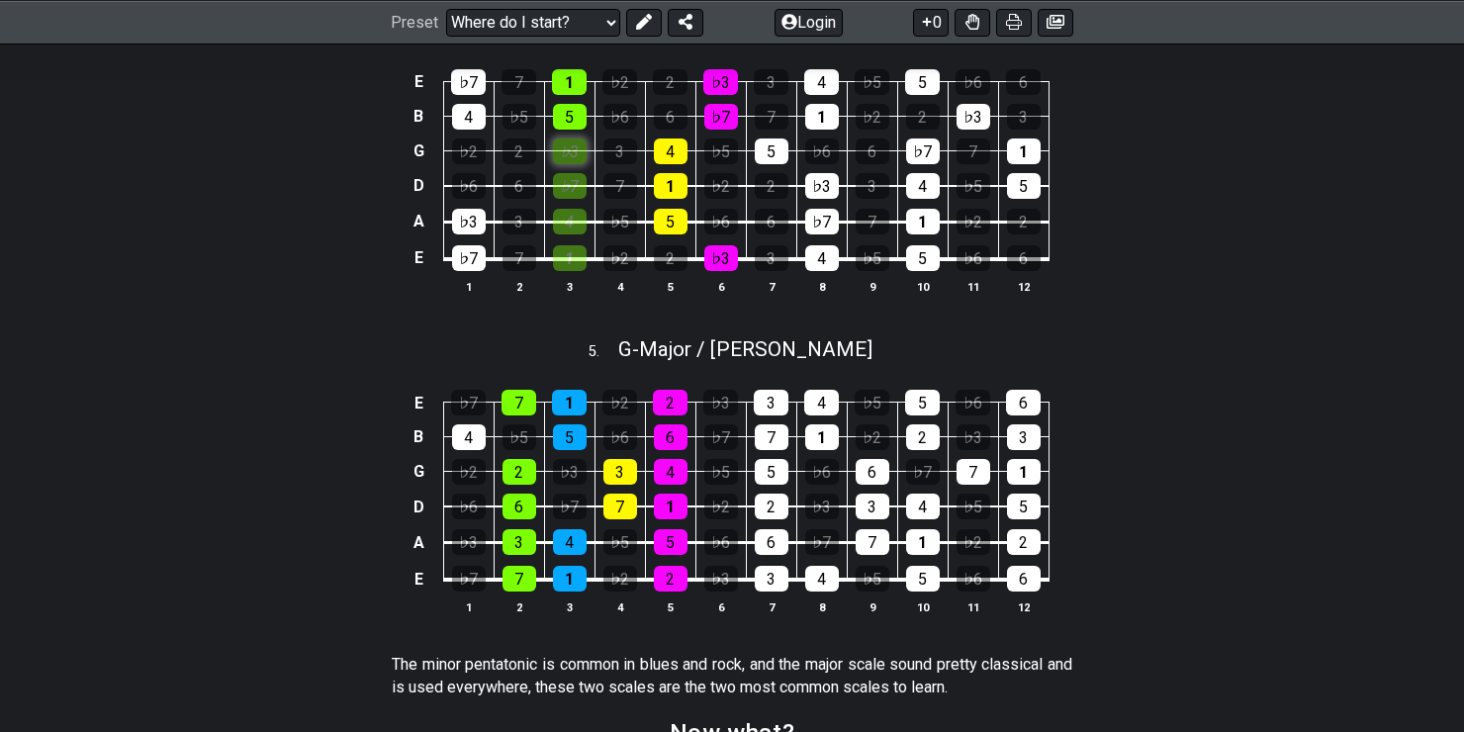
scroll to position [2769, 0]
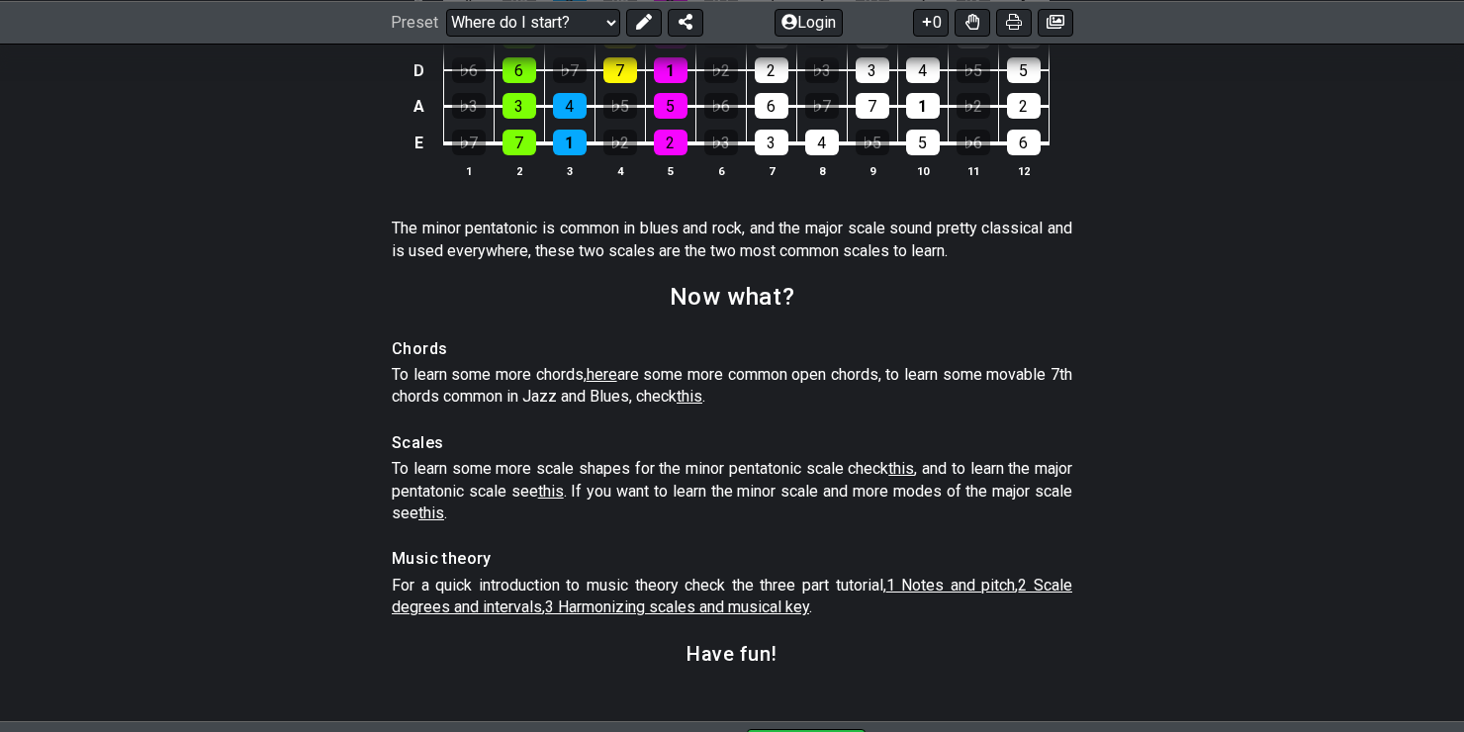
drag, startPoint x: 561, startPoint y: 518, endPoint x: 1188, endPoint y: 322, distance: 656.9
click at [1188, 322] on section "Now what?" at bounding box center [732, 303] width 1464 height 51
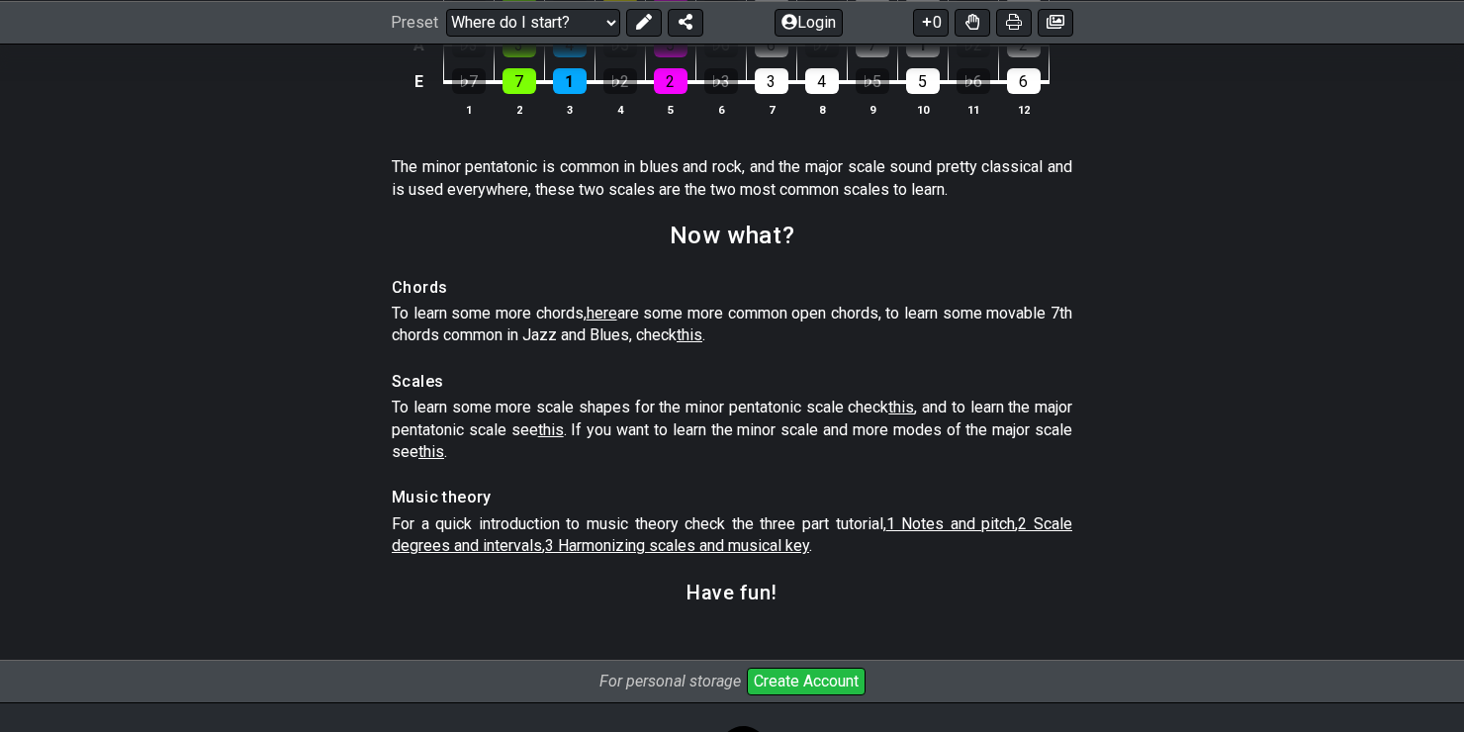
scroll to position [2976, 0]
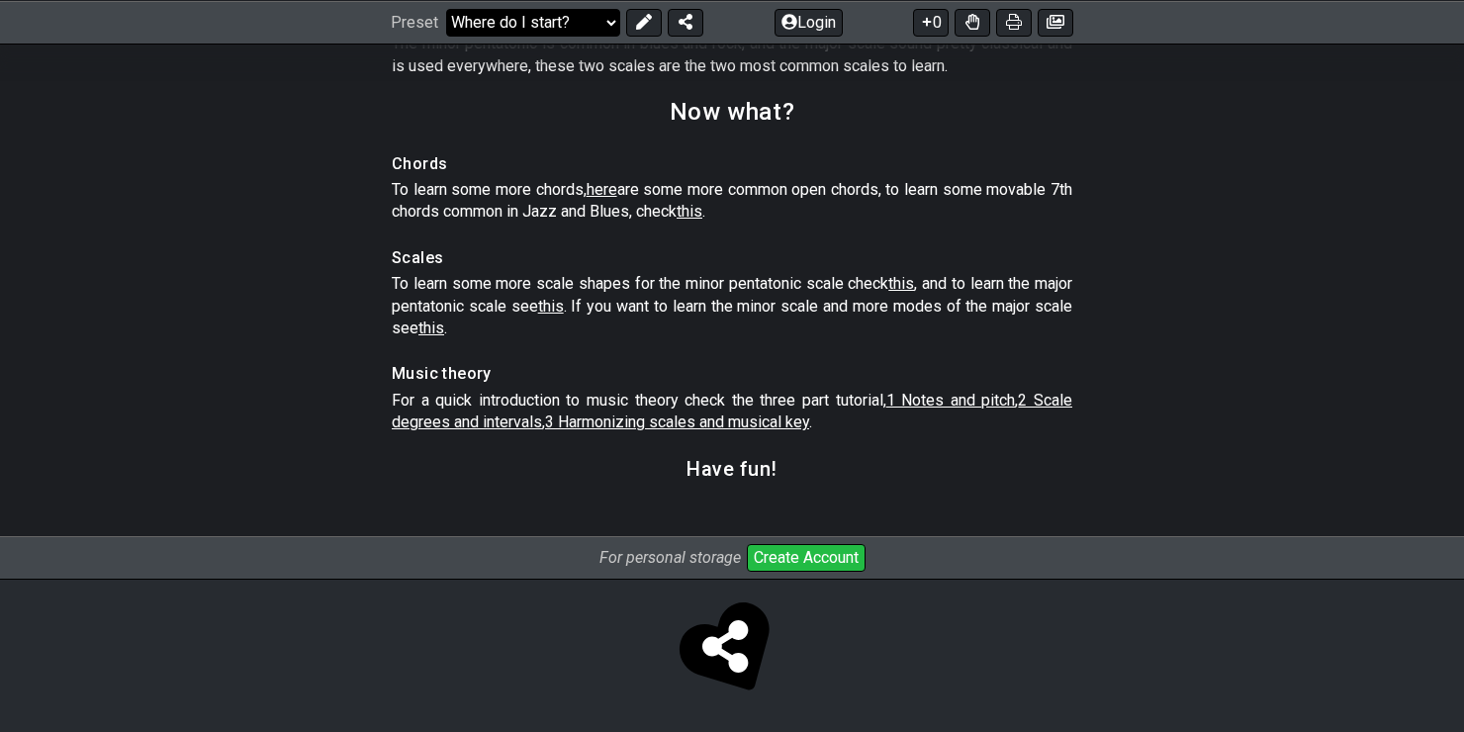
click at [612, 19] on select "Welcome to #fretflip! Initial Preset Custom Preset Minor Pentatonic Major Penta…" at bounding box center [533, 22] width 174 height 28
click at [446, 8] on select "Welcome to #fretflip! Initial Preset Custom Preset Minor Pentatonic Major Penta…" at bounding box center [533, 22] width 174 height 28
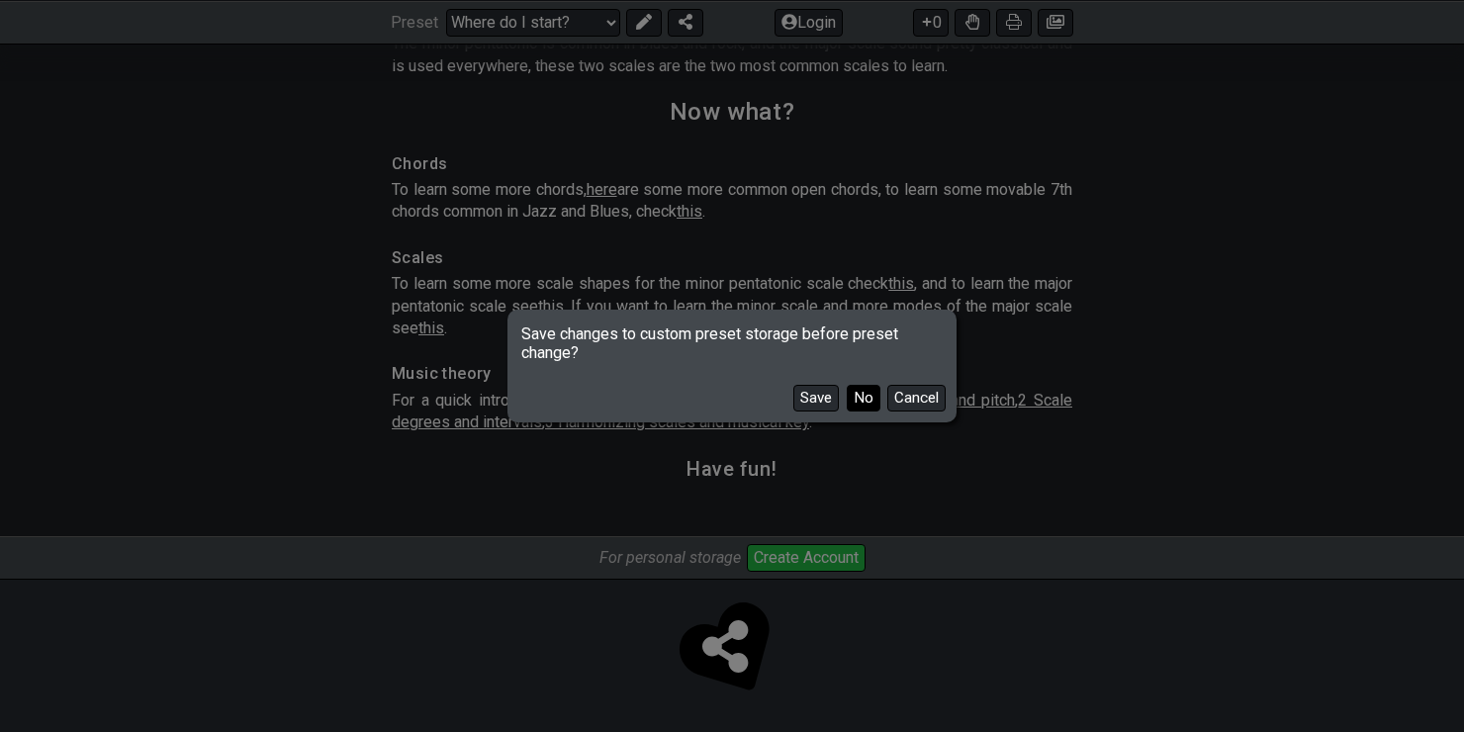
click at [872, 403] on button "No" at bounding box center [864, 398] width 34 height 27
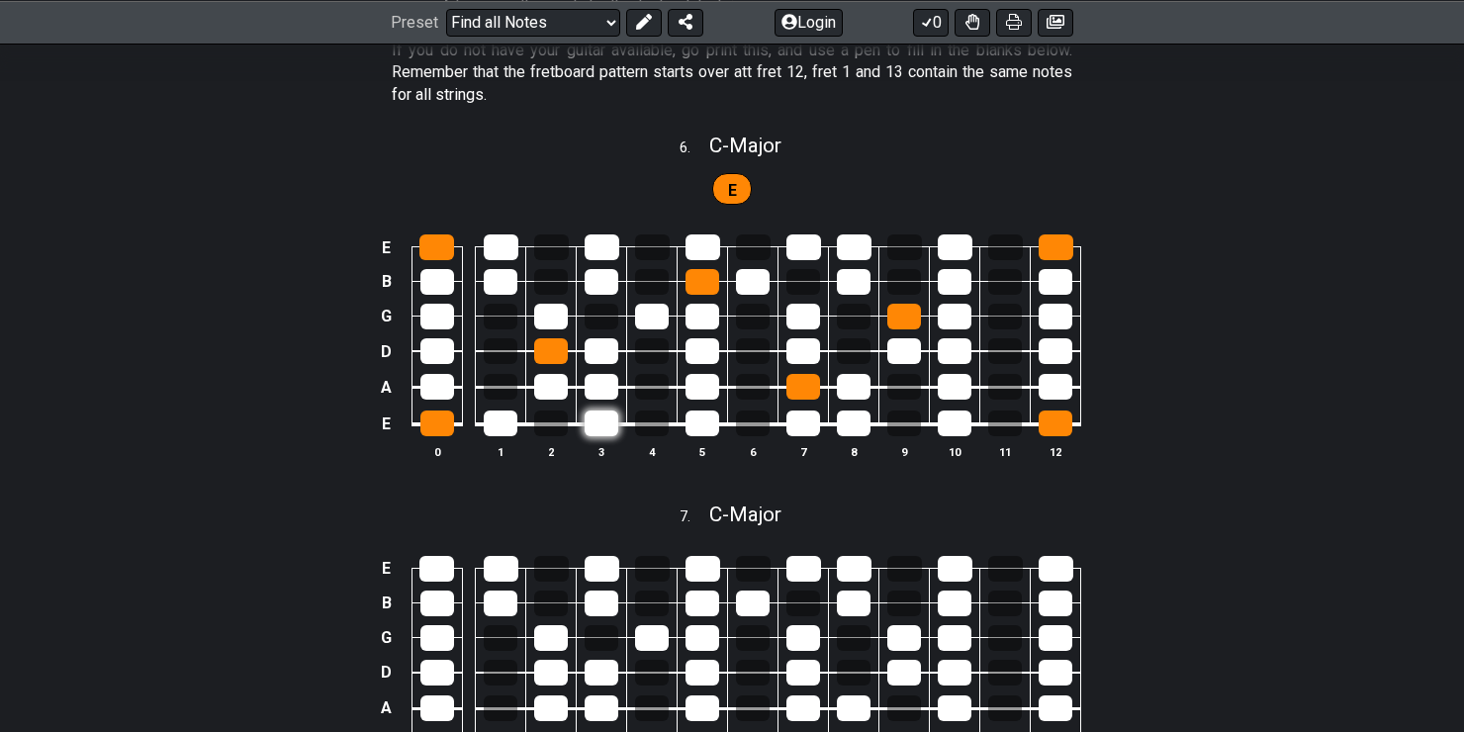
scroll to position [3043, 0]
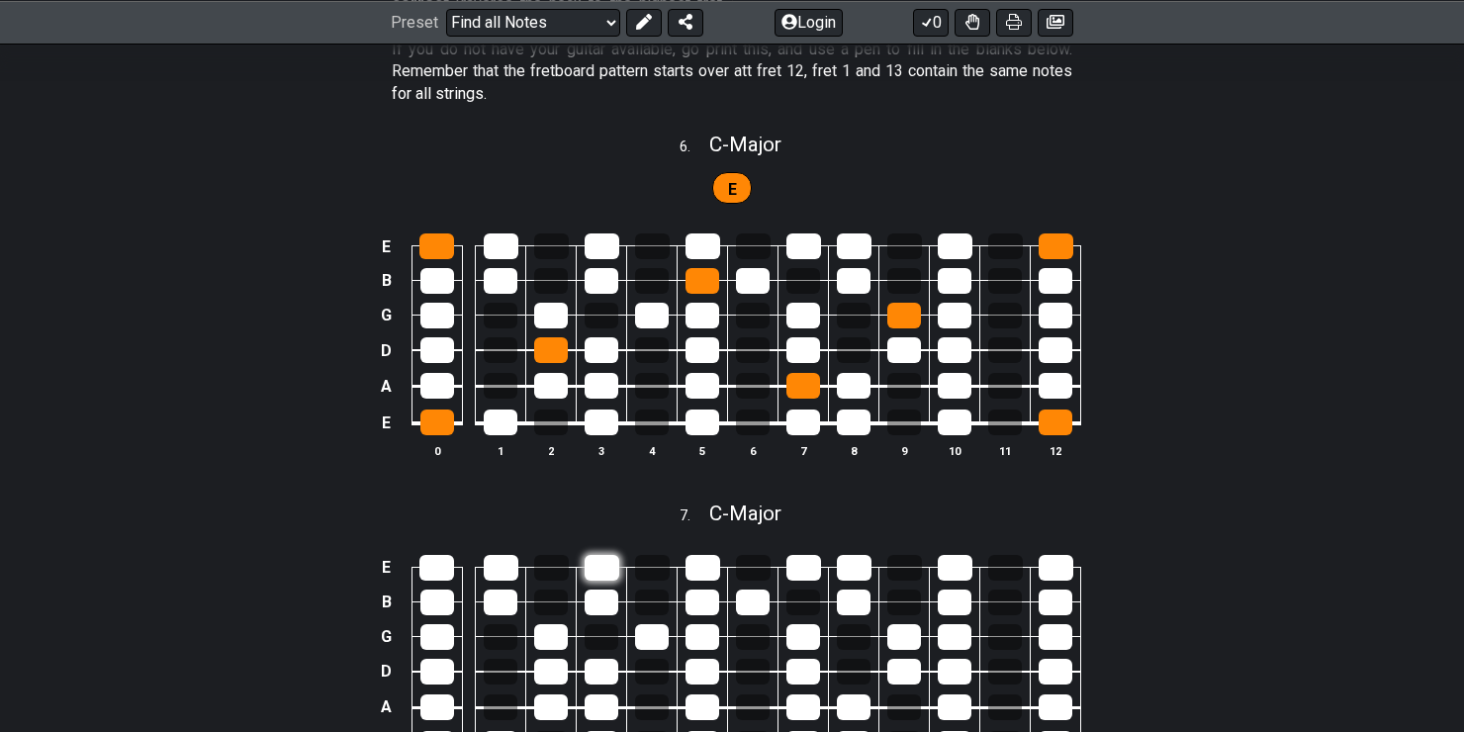
click at [610, 567] on div at bounding box center [602, 568] width 35 height 26
click at [610, 566] on div at bounding box center [602, 568] width 35 height 26
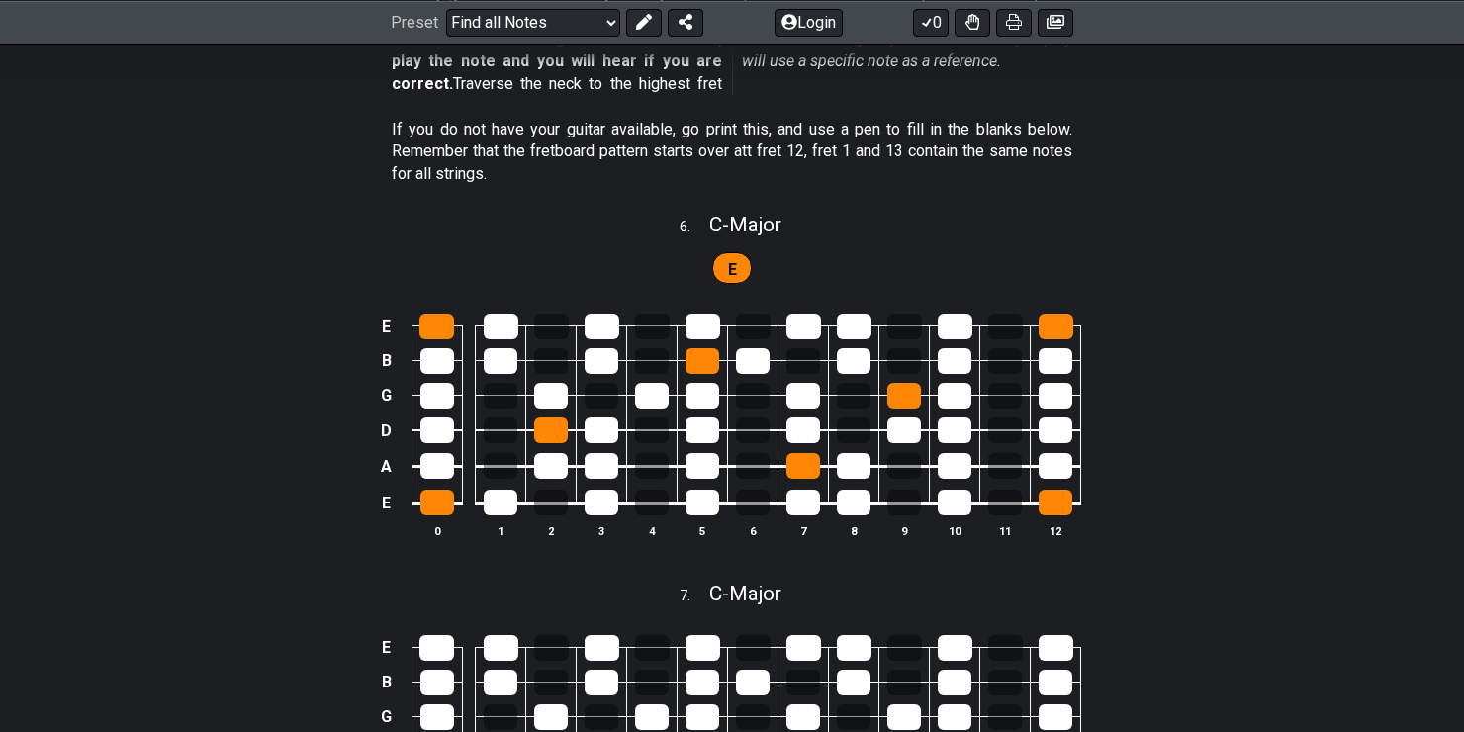
scroll to position [3241, 0]
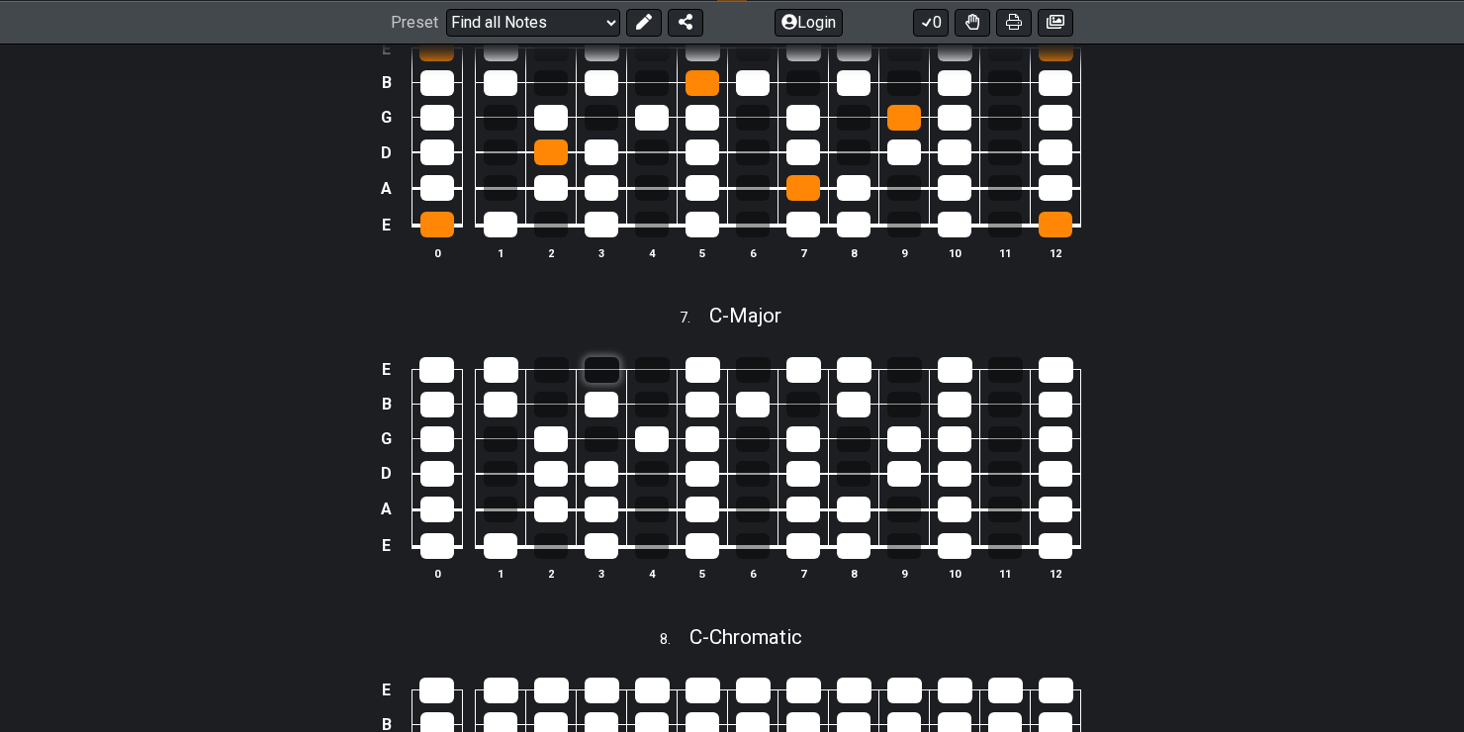
click at [595, 379] on div at bounding box center [602, 370] width 35 height 26
click at [598, 377] on div at bounding box center [602, 370] width 35 height 26
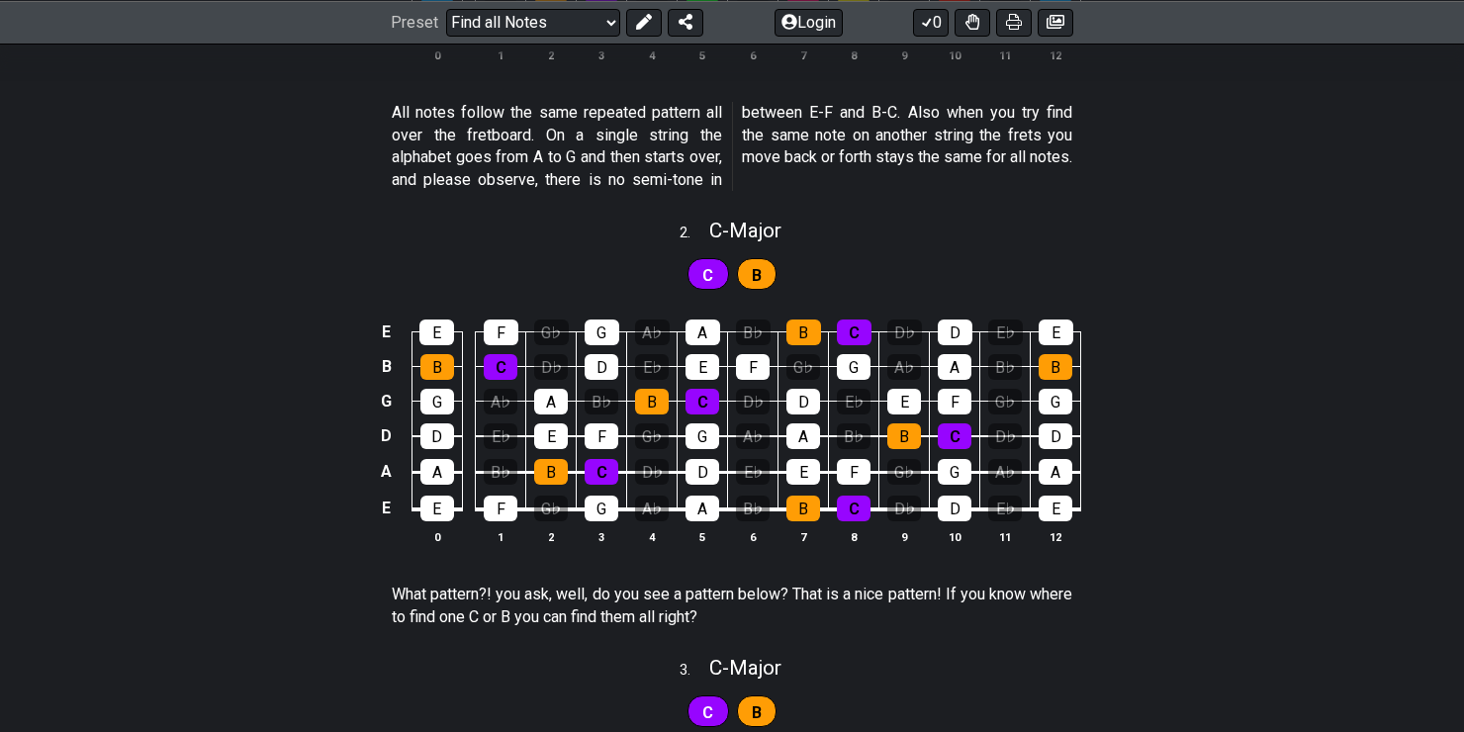
scroll to position [768, 0]
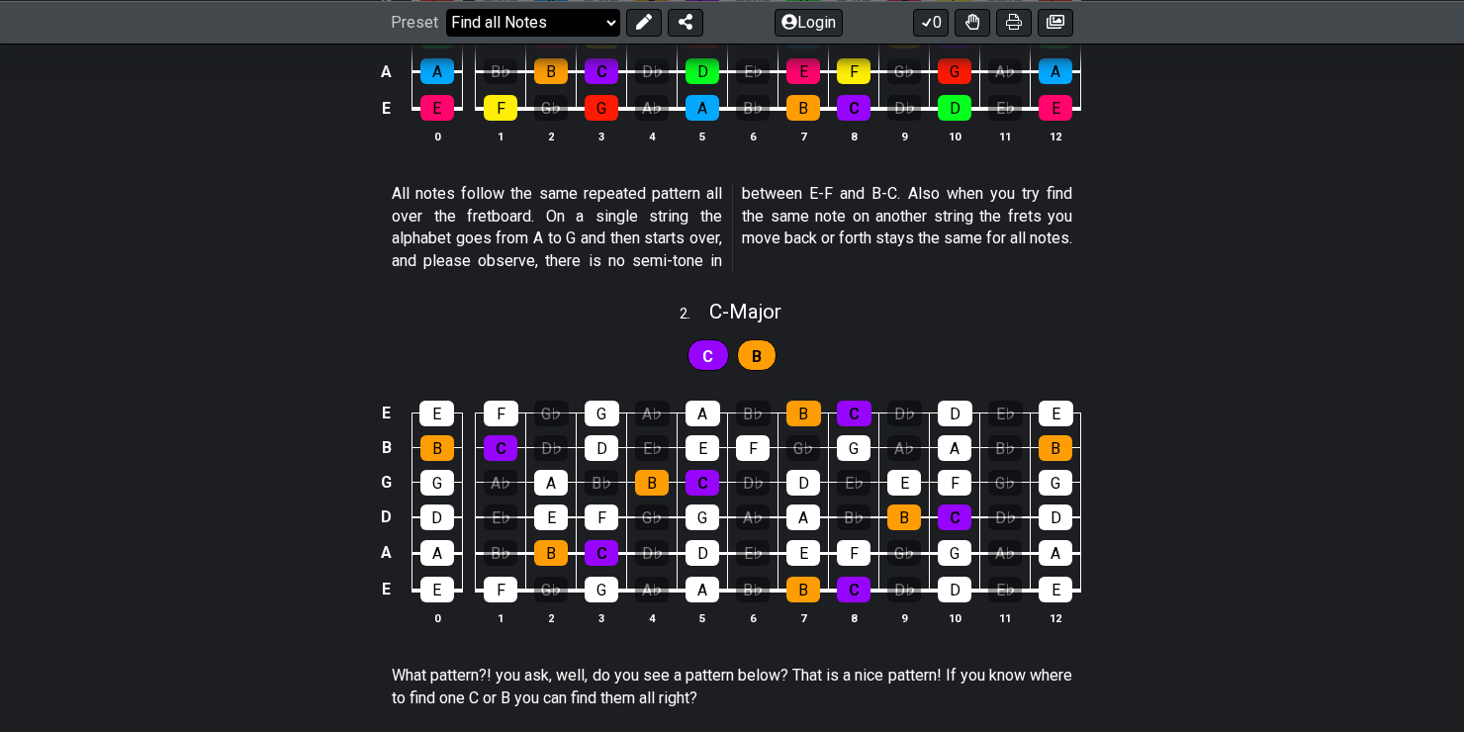
click at [603, 23] on select "Welcome to #fretflip! Initial Preset Custom Preset Minor Pentatonic Major Penta…" at bounding box center [533, 22] width 174 height 28
click at [607, 31] on select "Welcome to #fretflip! Initial Preset Custom Preset Minor Pentatonic Major Penta…" at bounding box center [533, 22] width 174 height 28
click at [446, 8] on select "Welcome to #fretflip! Initial Preset Custom Preset Minor Pentatonic Major Penta…" at bounding box center [533, 22] width 174 height 28
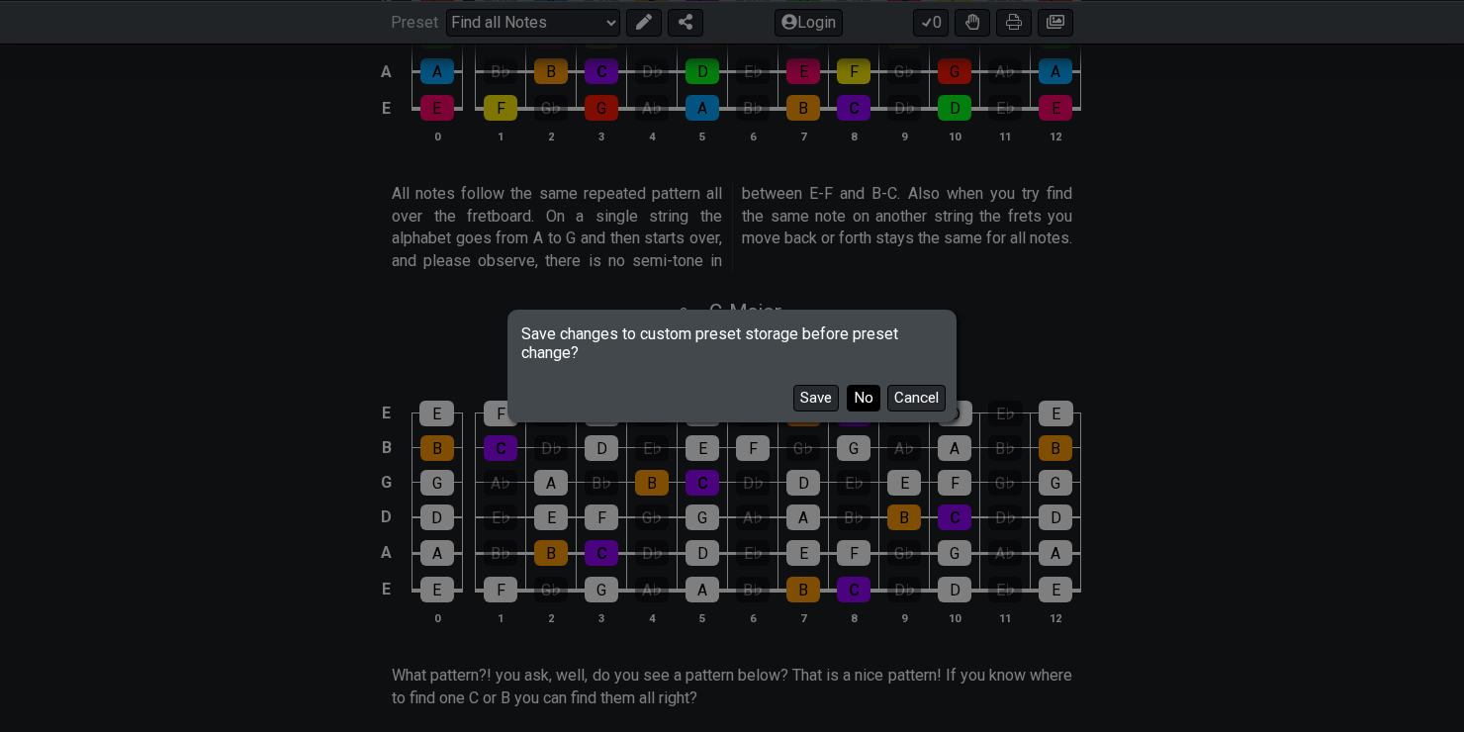
click at [857, 392] on button "No" at bounding box center [864, 398] width 34 height 27
select select "/welcome"
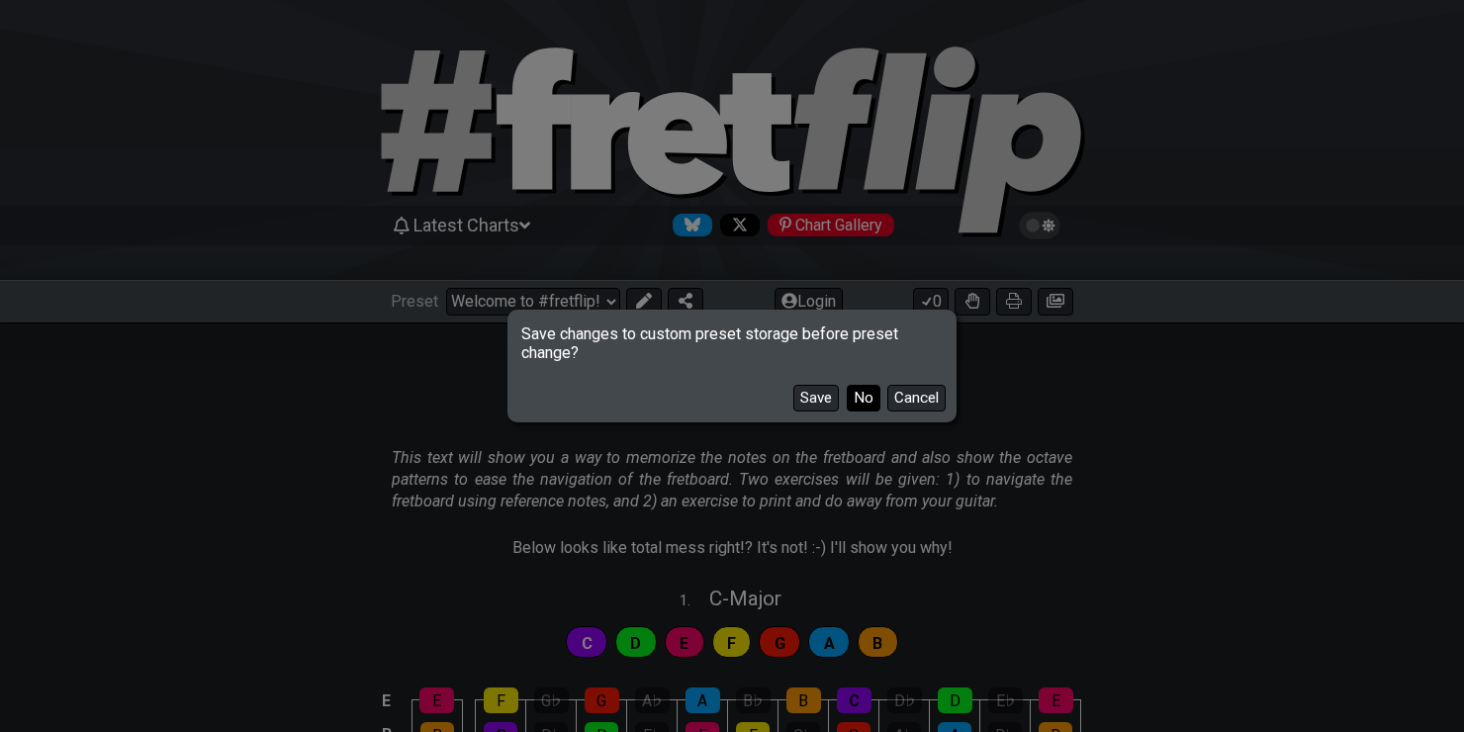
select select "C"
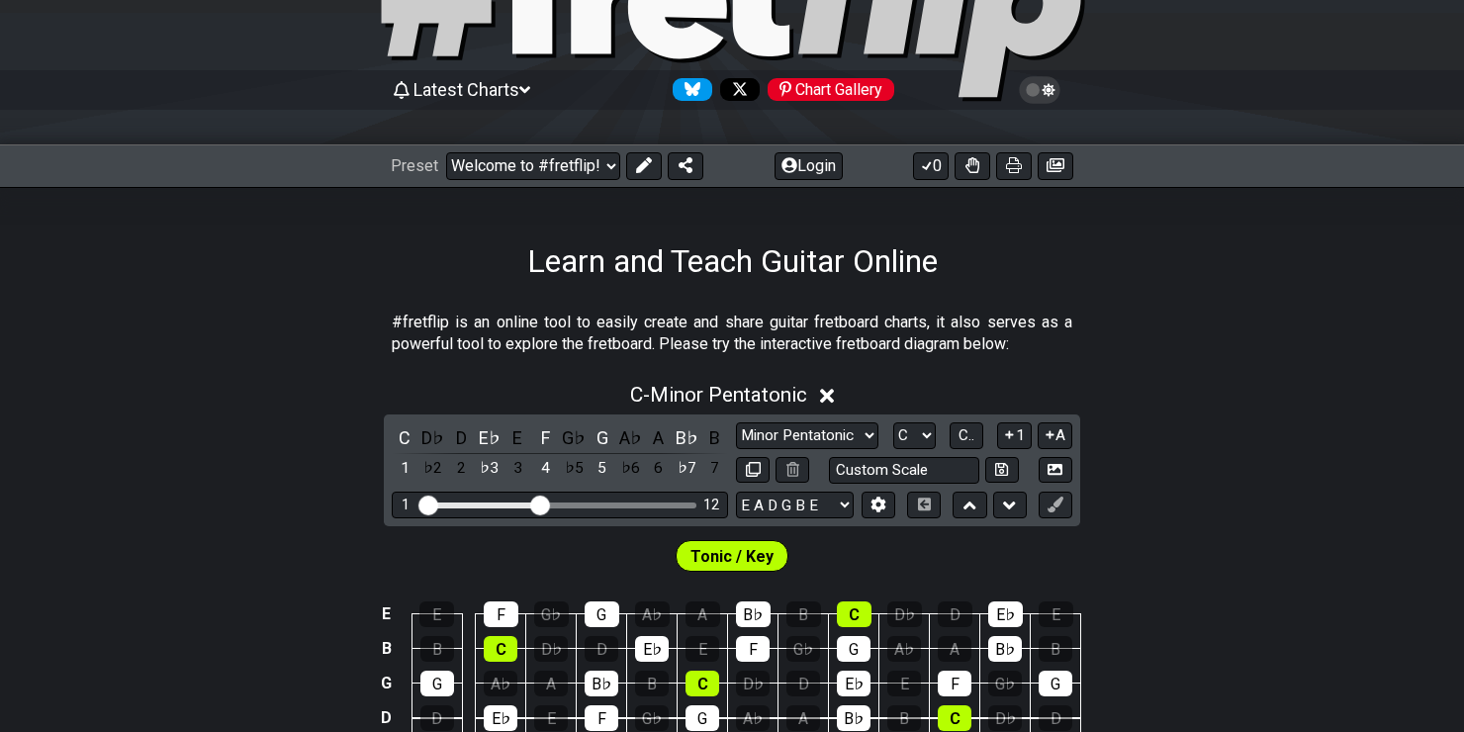
scroll to position [297, 0]
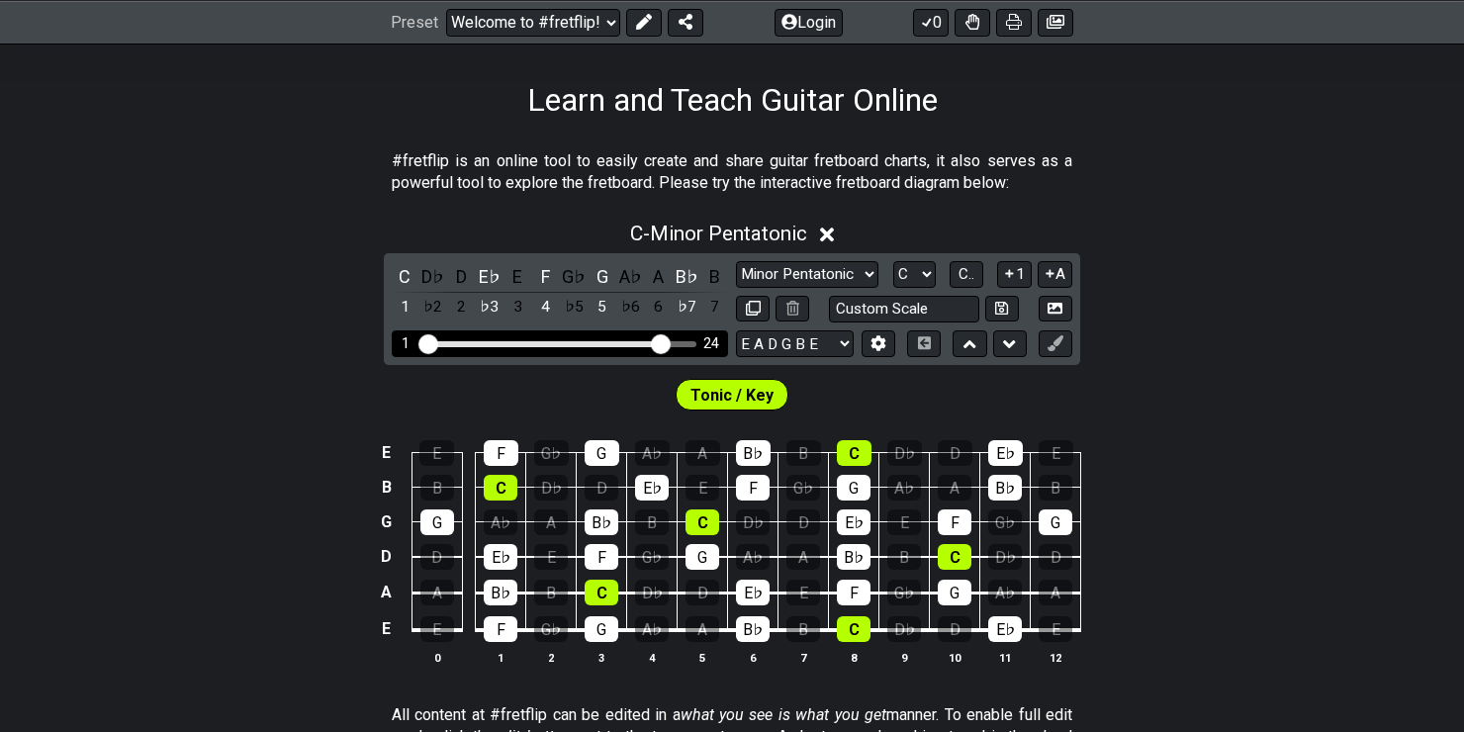
drag, startPoint x: 539, startPoint y: 336, endPoint x: 659, endPoint y: 336, distance: 119.7
click at [659, 342] on input "Visible fret range" at bounding box center [559, 342] width 281 height 0
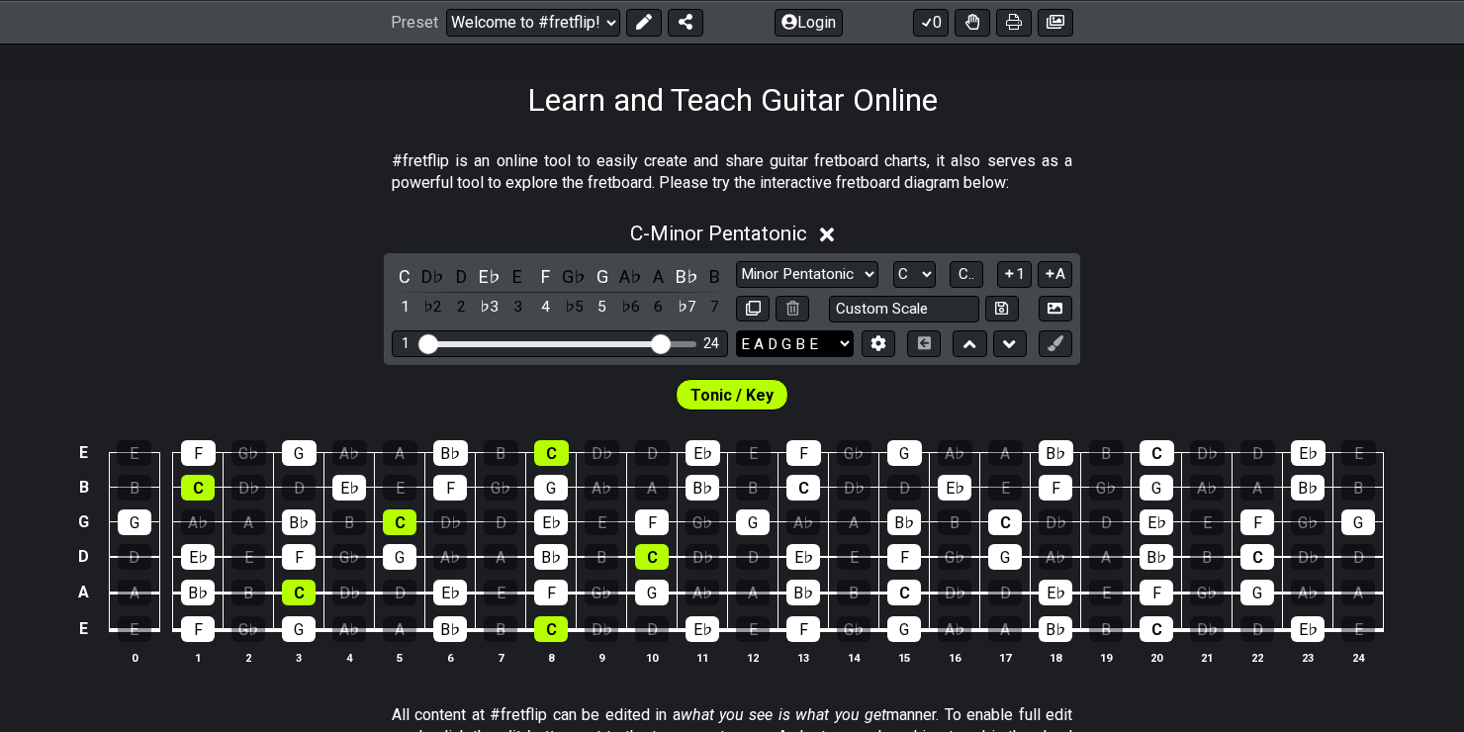
click at [846, 339] on select "E A D G B E E A D G B E E A D G B E B E A D F♯ B A D G C E A D A D G B E E♭ A♭ …" at bounding box center [795, 343] width 118 height 27
click at [736, 330] on select "E A D G B E E A D G B E E A D G B E B E A D F♯ B A D G C E A D A D G B E E♭ A♭ …" at bounding box center [795, 343] width 118 height 27
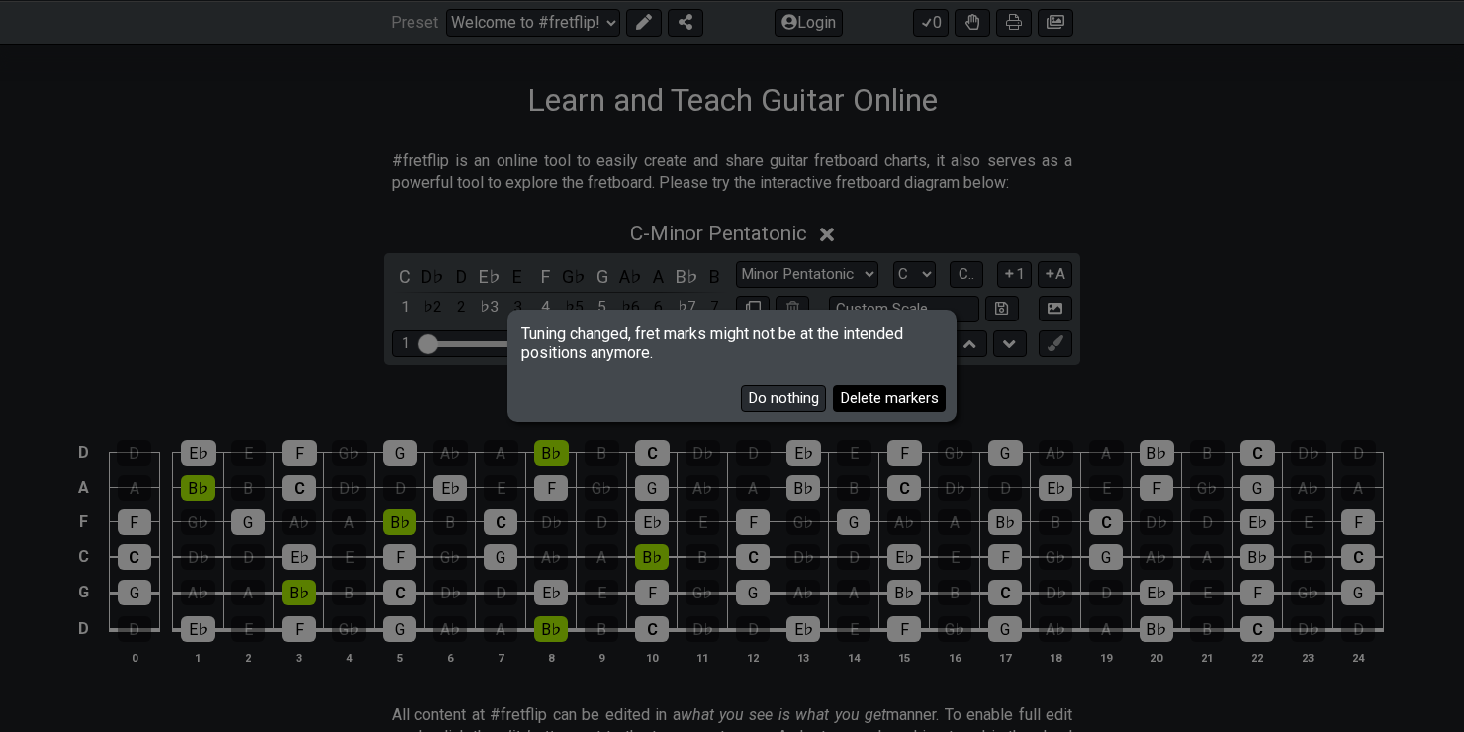
click at [842, 396] on button "Delete markers" at bounding box center [889, 398] width 113 height 27
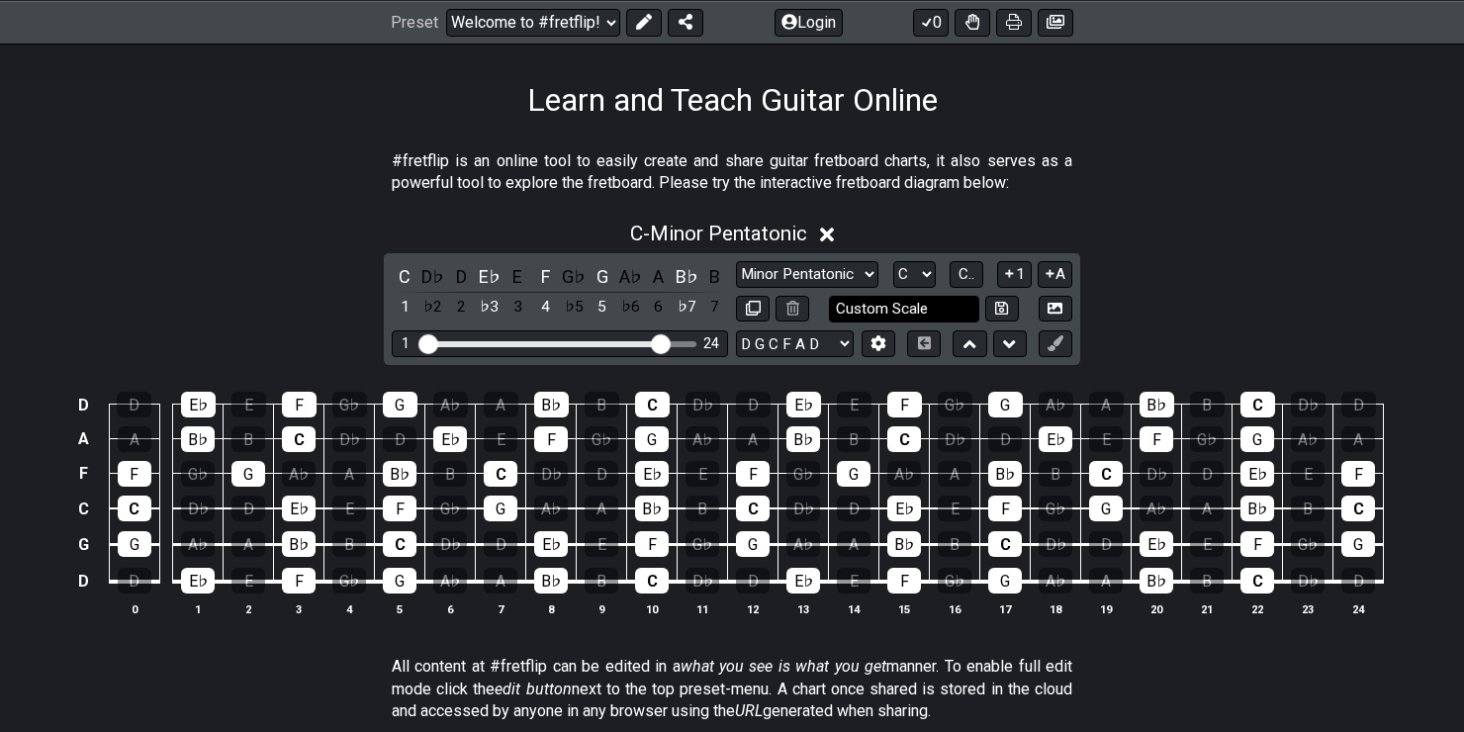
drag, startPoint x: 828, startPoint y: 331, endPoint x: 835, endPoint y: 318, distance: 14.6
click at [837, 344] on select "E A D G B E E A D G B E E A D G B E B E A D F♯ B A D G C E A D A D G B E E♭ A♭ …" at bounding box center [795, 343] width 118 height 27
select select "E A D G B E"
click at [736, 330] on select "E A D G B E E A D G B E E A D G B E B E A D F♯ B A D G C E A D A D G B E E♭ A♭ …" at bounding box center [795, 343] width 118 height 27
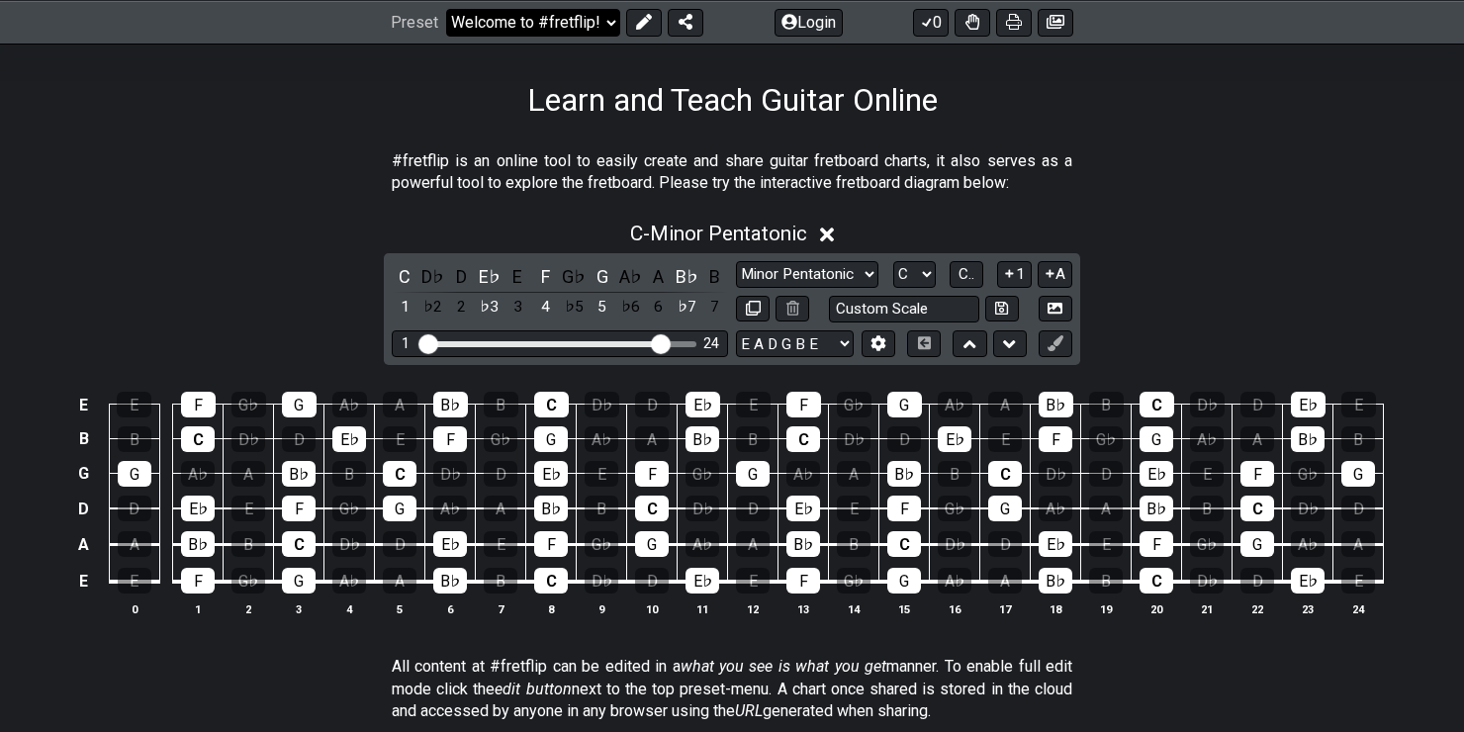
click at [614, 23] on select "Welcome to #fretflip! Initial Preset Custom Preset Minor Pentatonic Major Penta…" at bounding box center [533, 22] width 174 height 28
click at [446, 8] on select "Welcome to #fretflip! Initial Preset Custom Preset Minor Pentatonic Major Penta…" at bounding box center [533, 22] width 174 height 28
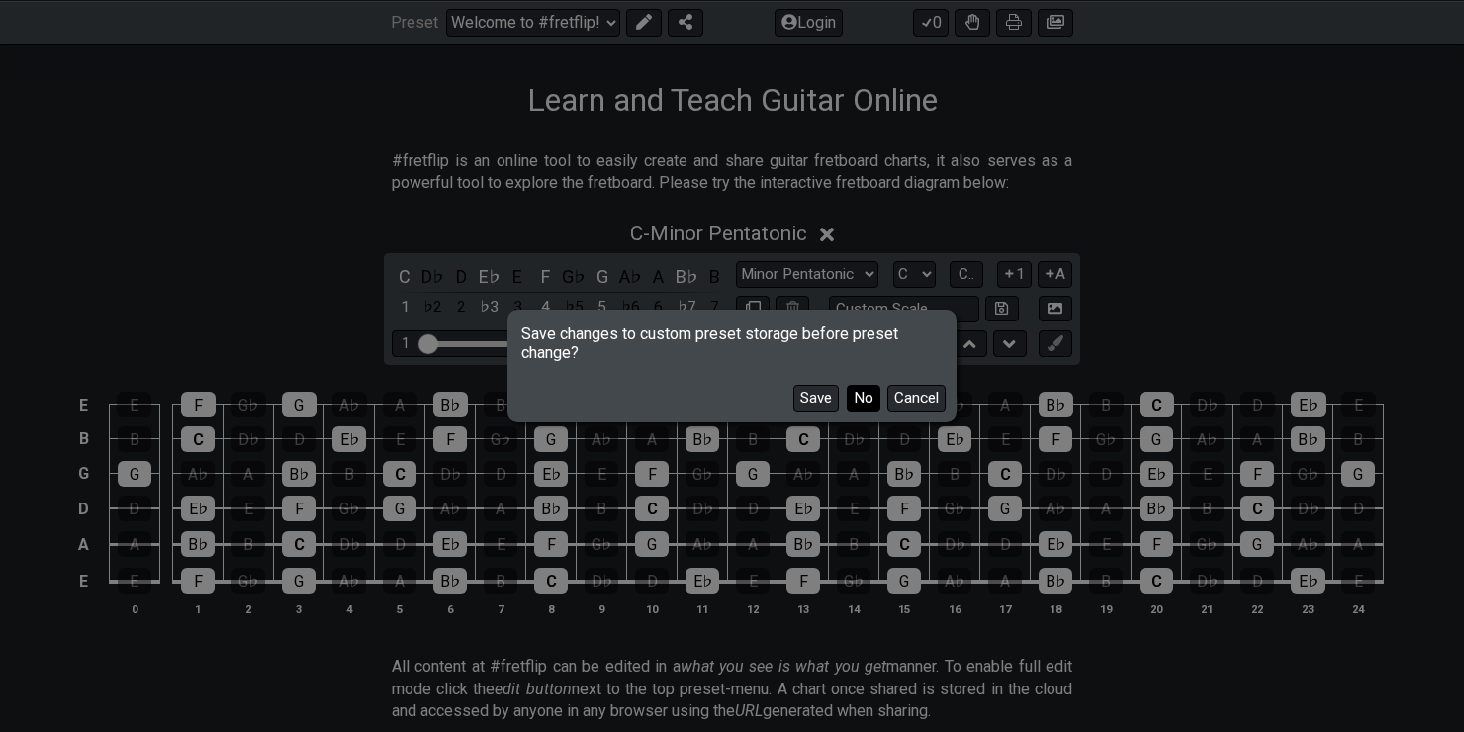
click at [868, 396] on button "No" at bounding box center [864, 398] width 34 height 27
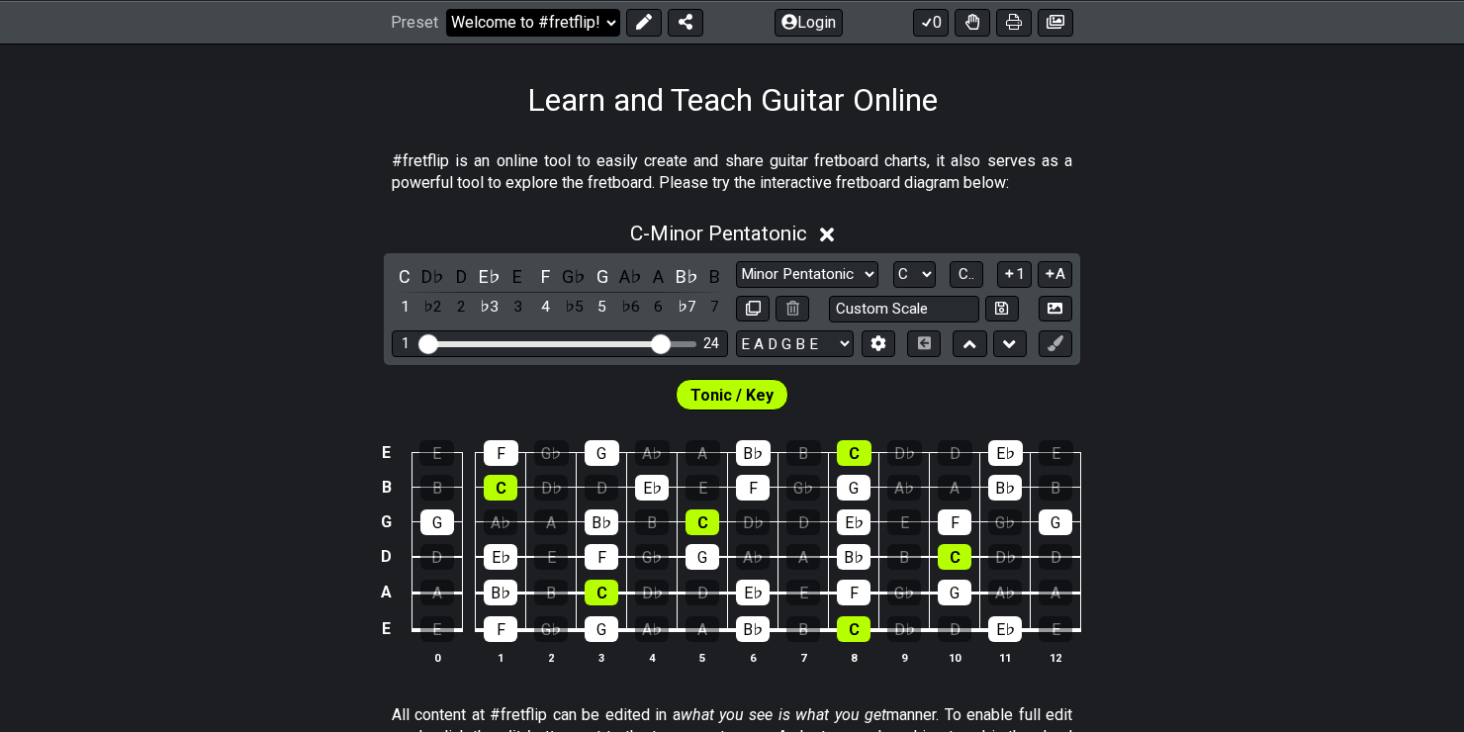
click at [604, 22] on select "Welcome to #fretflip! Initial Preset Custom Preset Minor Pentatonic Major Penta…" at bounding box center [533, 22] width 174 height 28
click at [446, 8] on select "Welcome to #fretflip! Initial Preset Custom Preset Minor Pentatonic Major Penta…" at bounding box center [533, 22] width 174 height 28
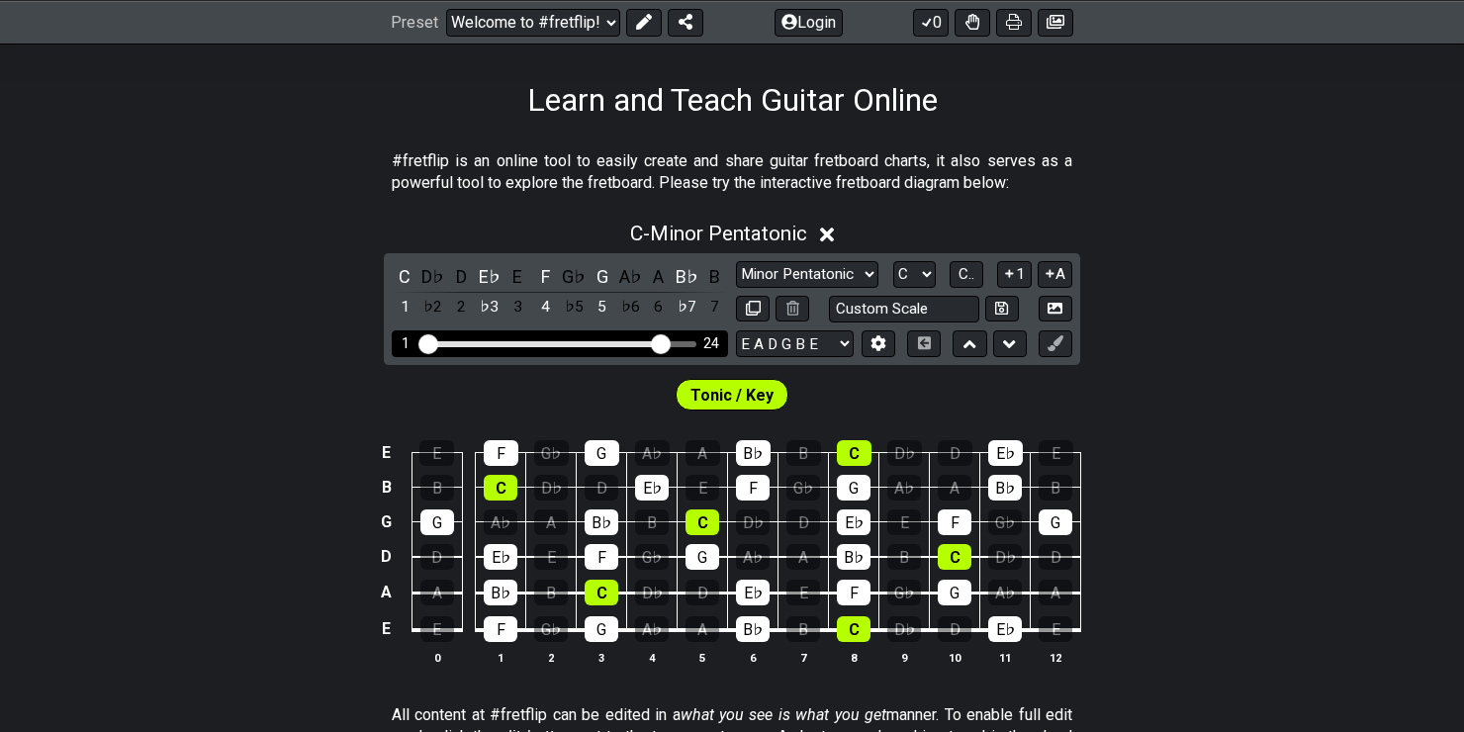
click at [661, 342] on input "Visible fret range" at bounding box center [559, 342] width 281 height 0
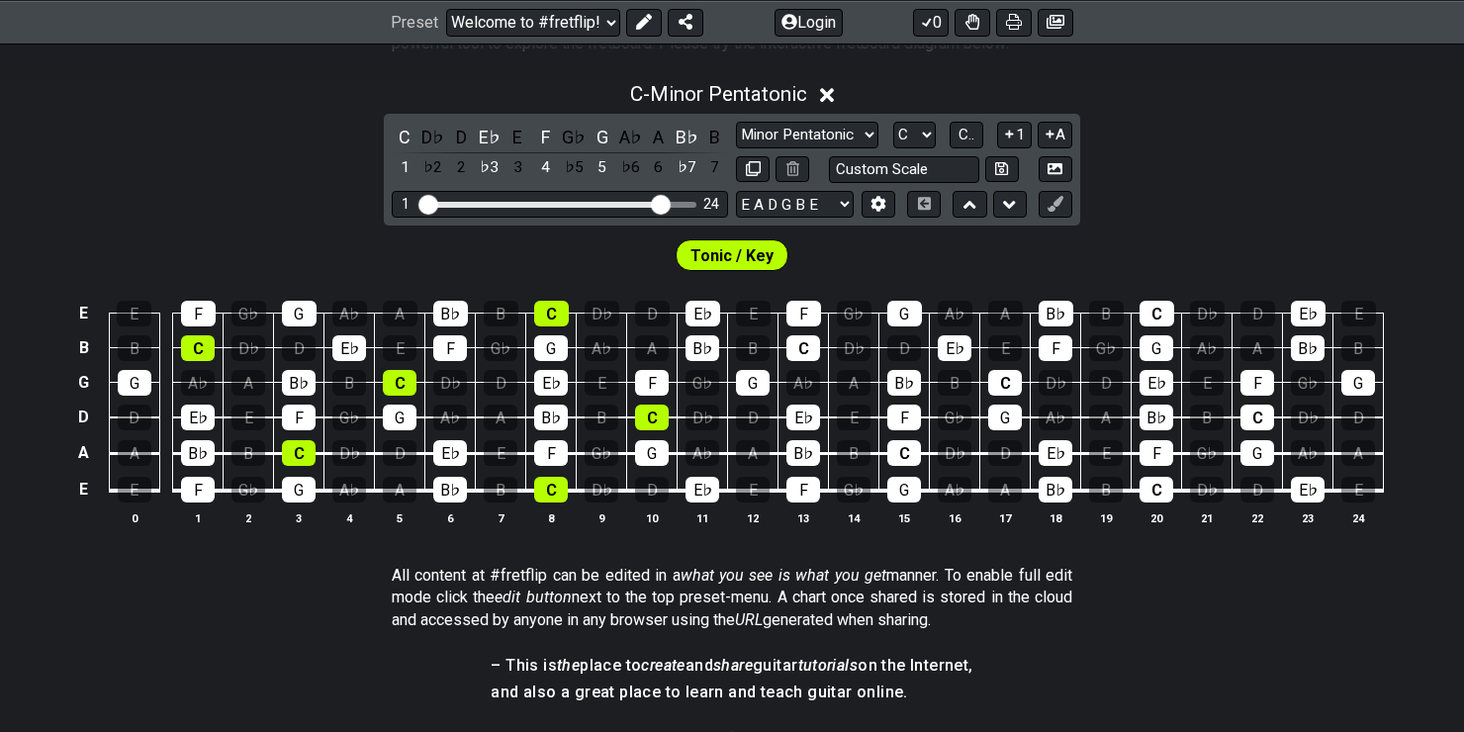
scroll to position [495, 0]
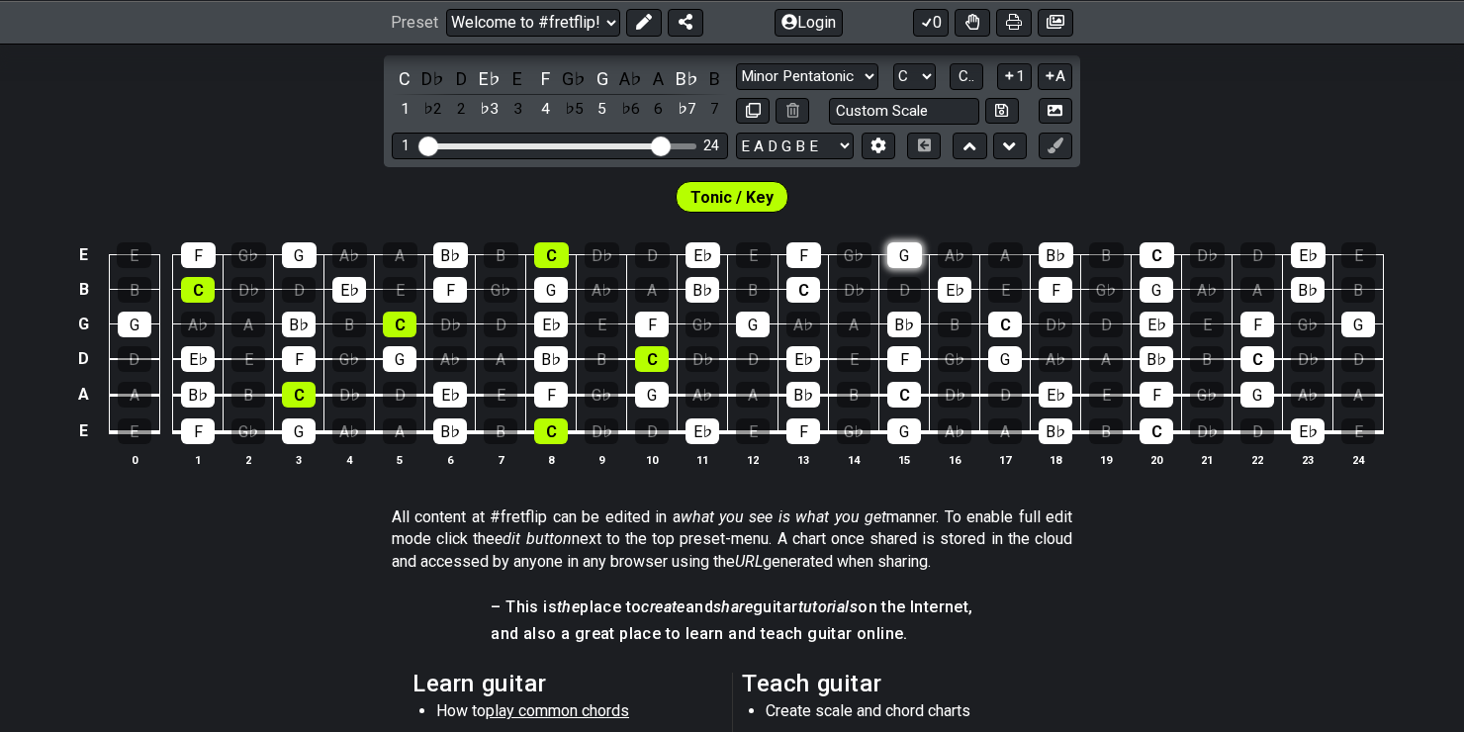
click at [913, 262] on div "G" at bounding box center [904, 255] width 35 height 26
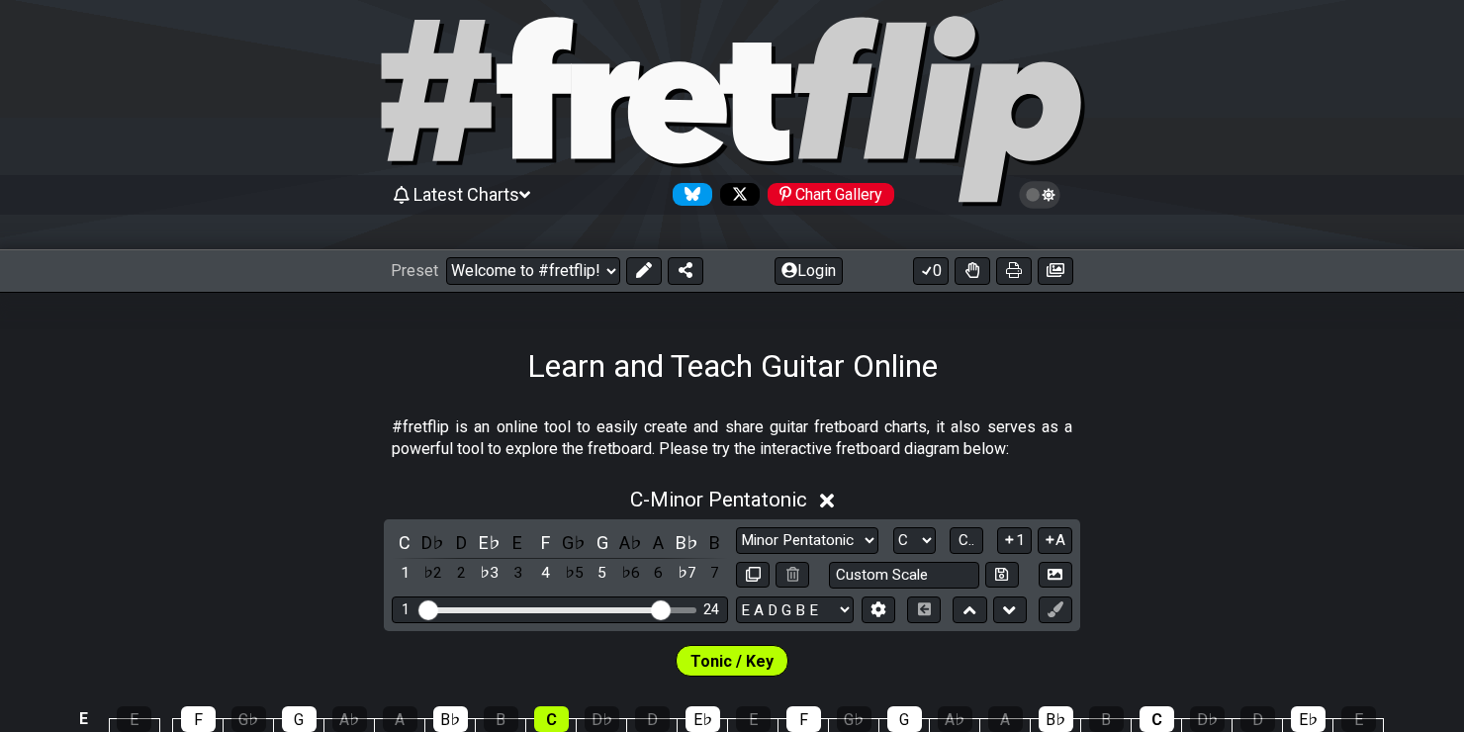
scroll to position [99, 0]
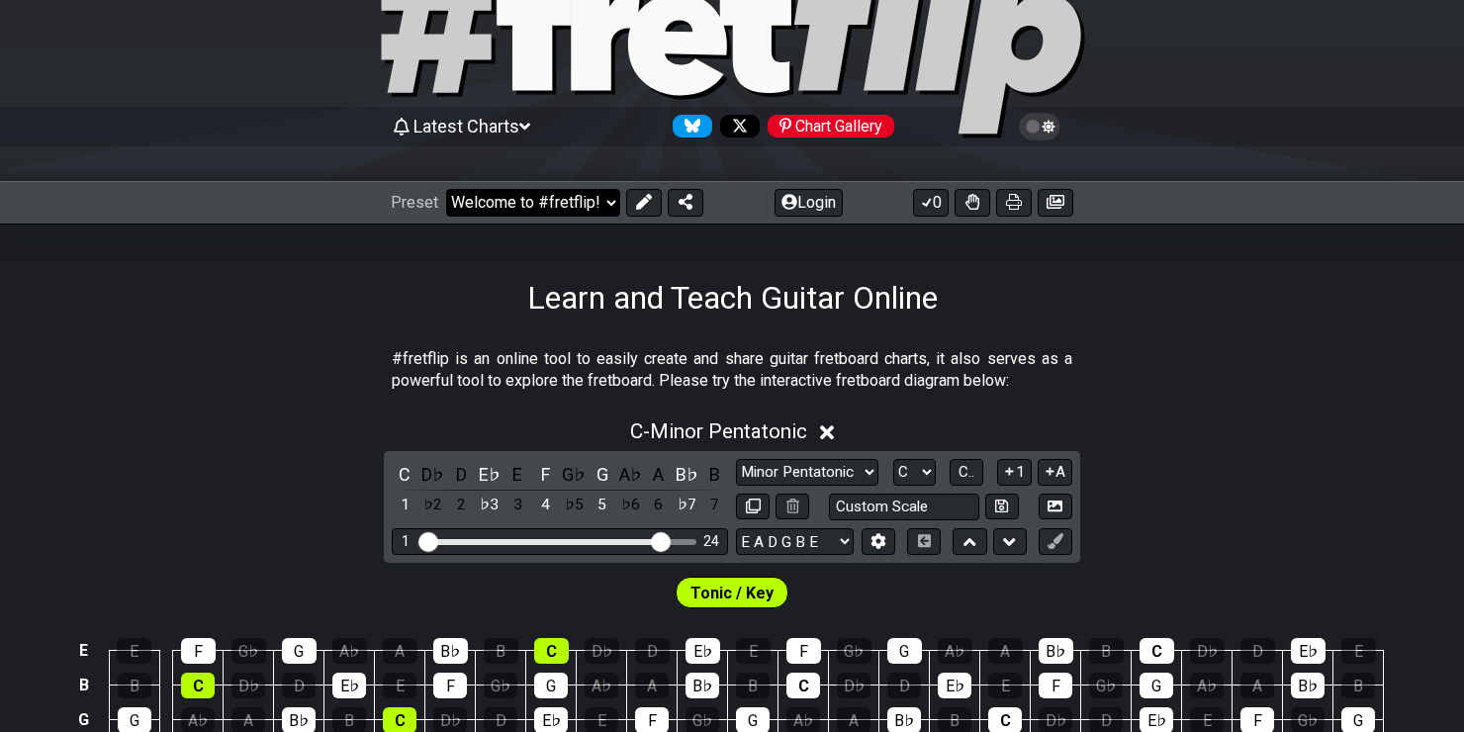
click at [602, 208] on select "Welcome to #fretflip! Initial Preset Custom Preset Minor Pentatonic Major Penta…" at bounding box center [533, 203] width 174 height 28
click at [446, 189] on select "Welcome to #fretflip! Initial Preset Custom Preset Minor Pentatonic Major Penta…" at bounding box center [533, 203] width 174 height 28
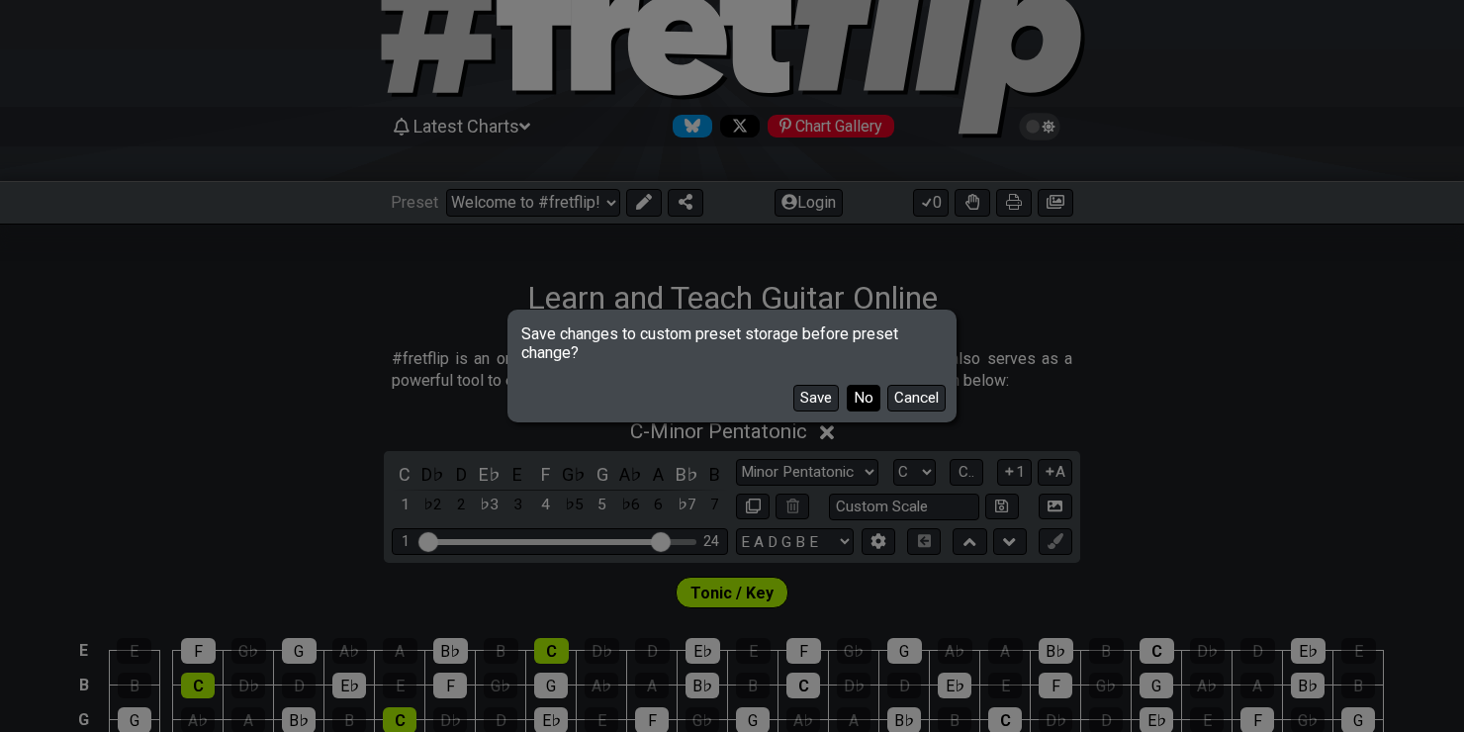
click at [858, 408] on button "No" at bounding box center [864, 398] width 34 height 27
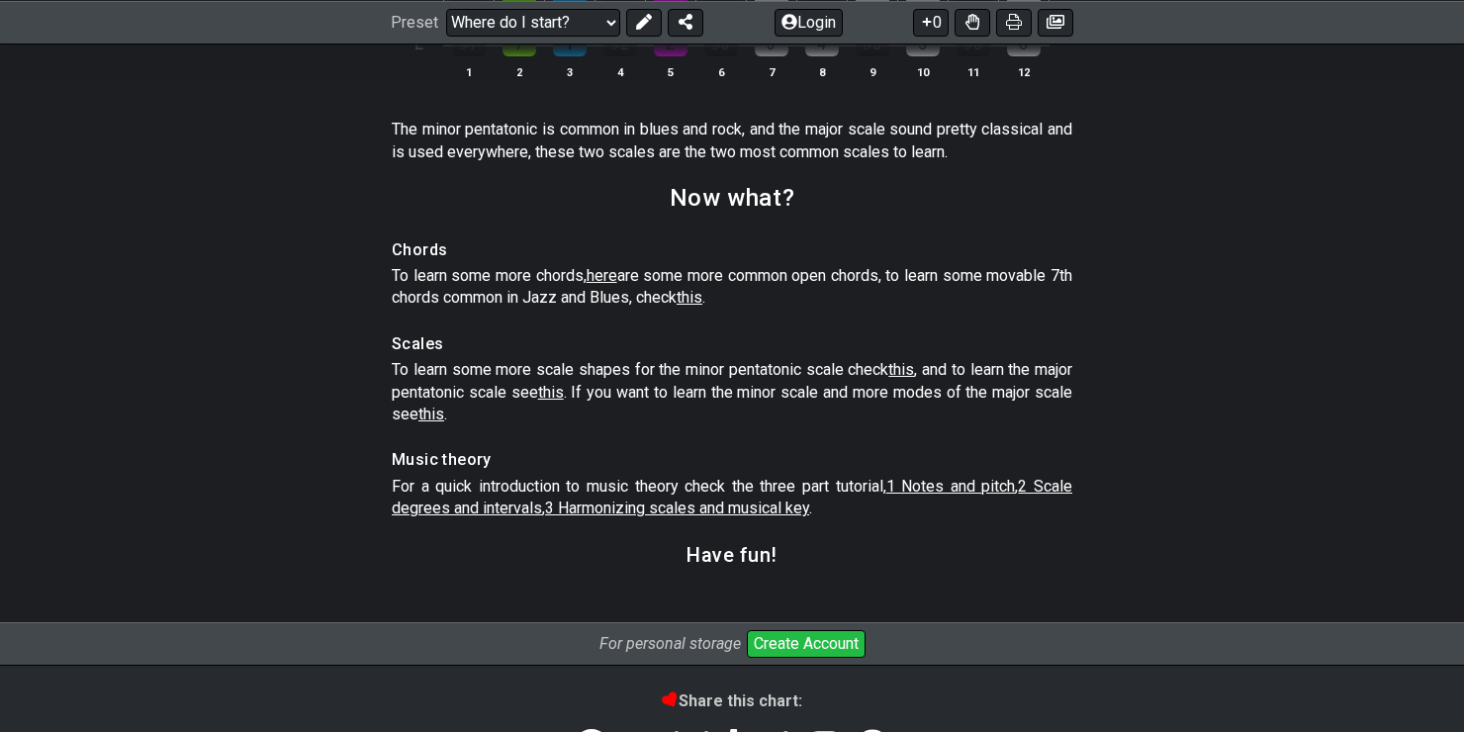
scroll to position [2860, 0]
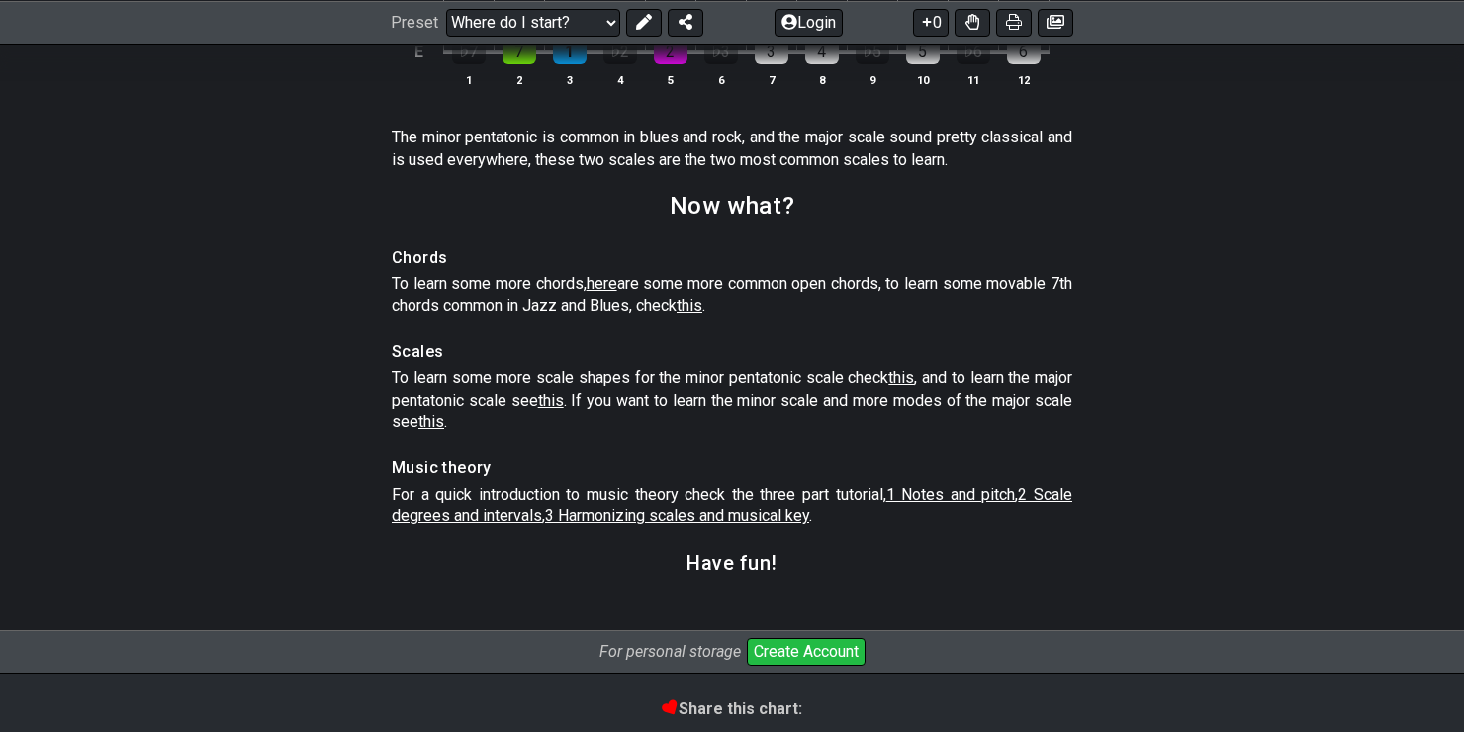
click at [613, 293] on span "here" at bounding box center [602, 283] width 31 height 19
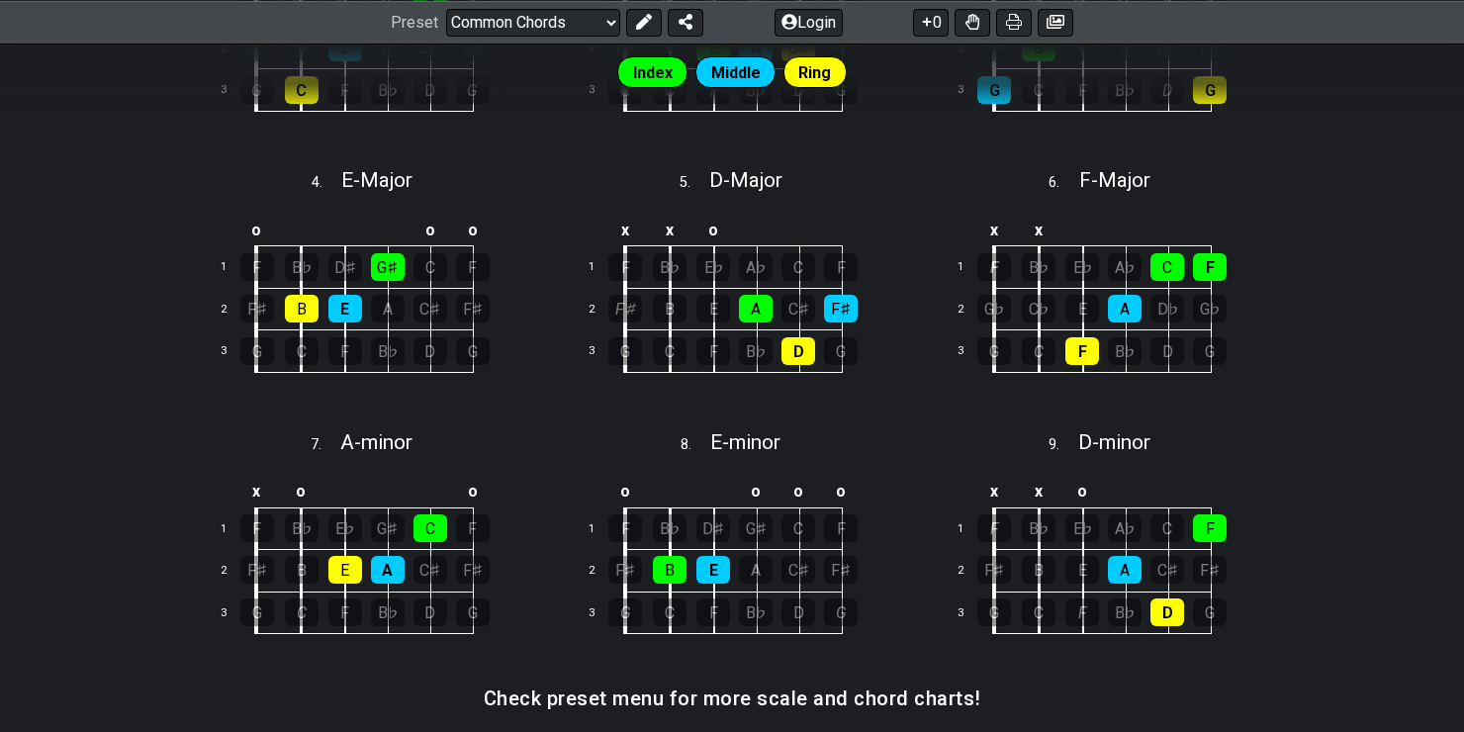
scroll to position [1127, 0]
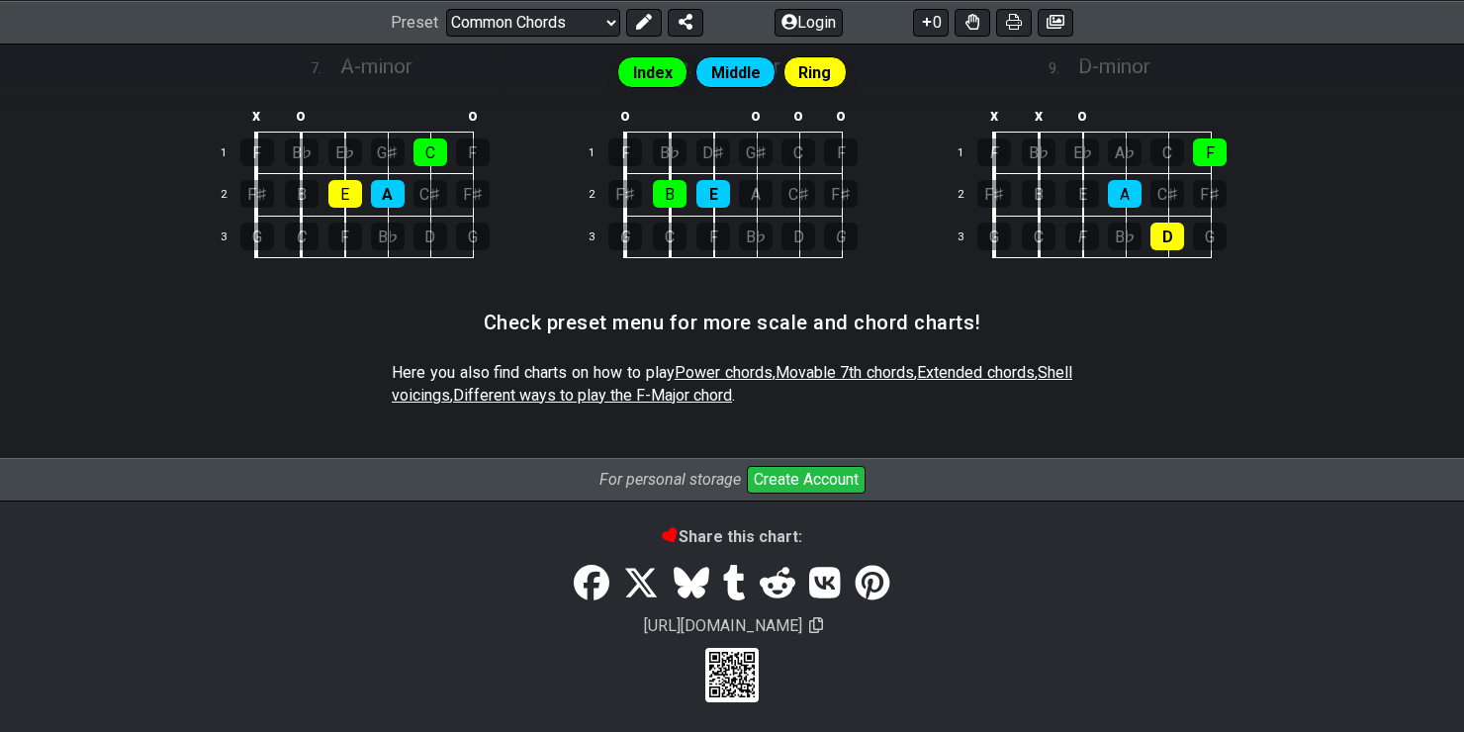
click at [768, 370] on span "Power chords" at bounding box center [724, 372] width 98 height 19
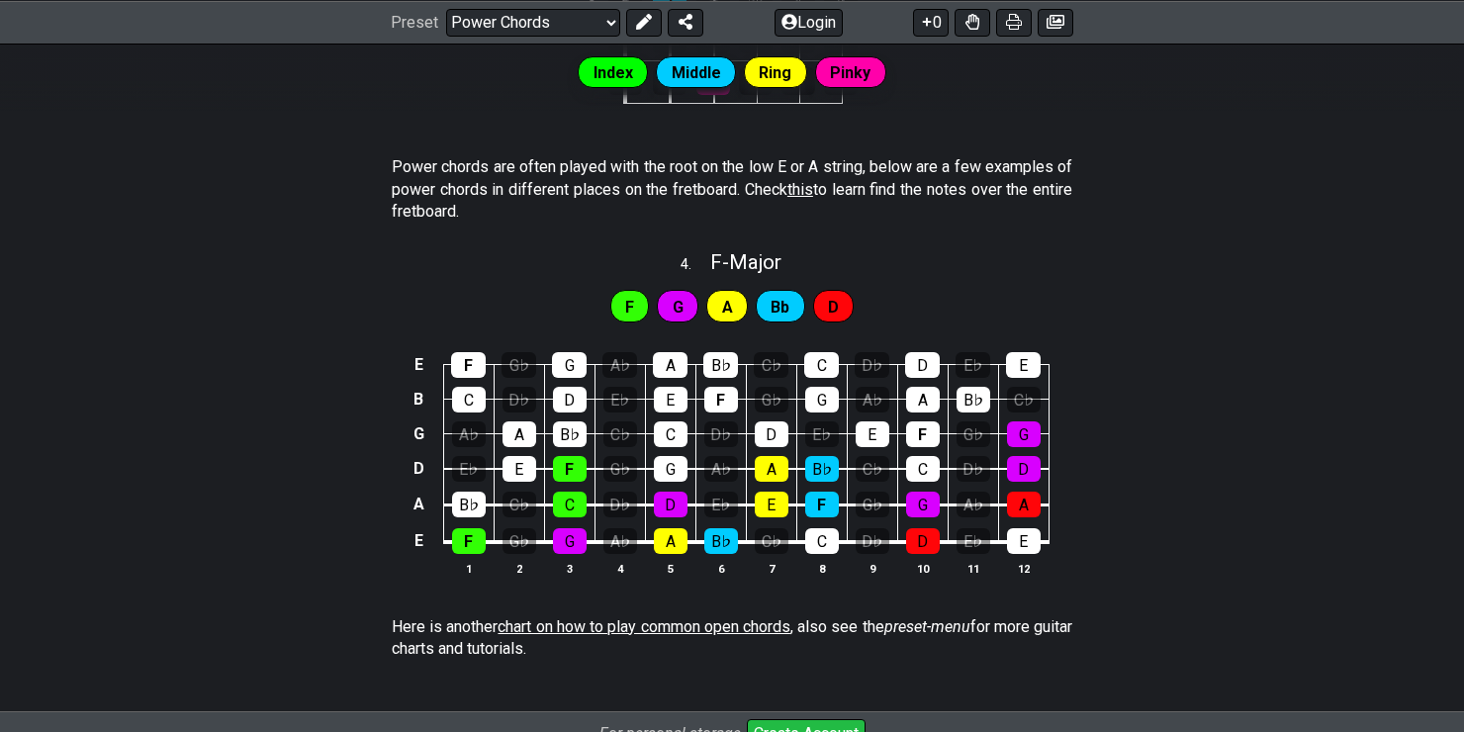
scroll to position [1056, 0]
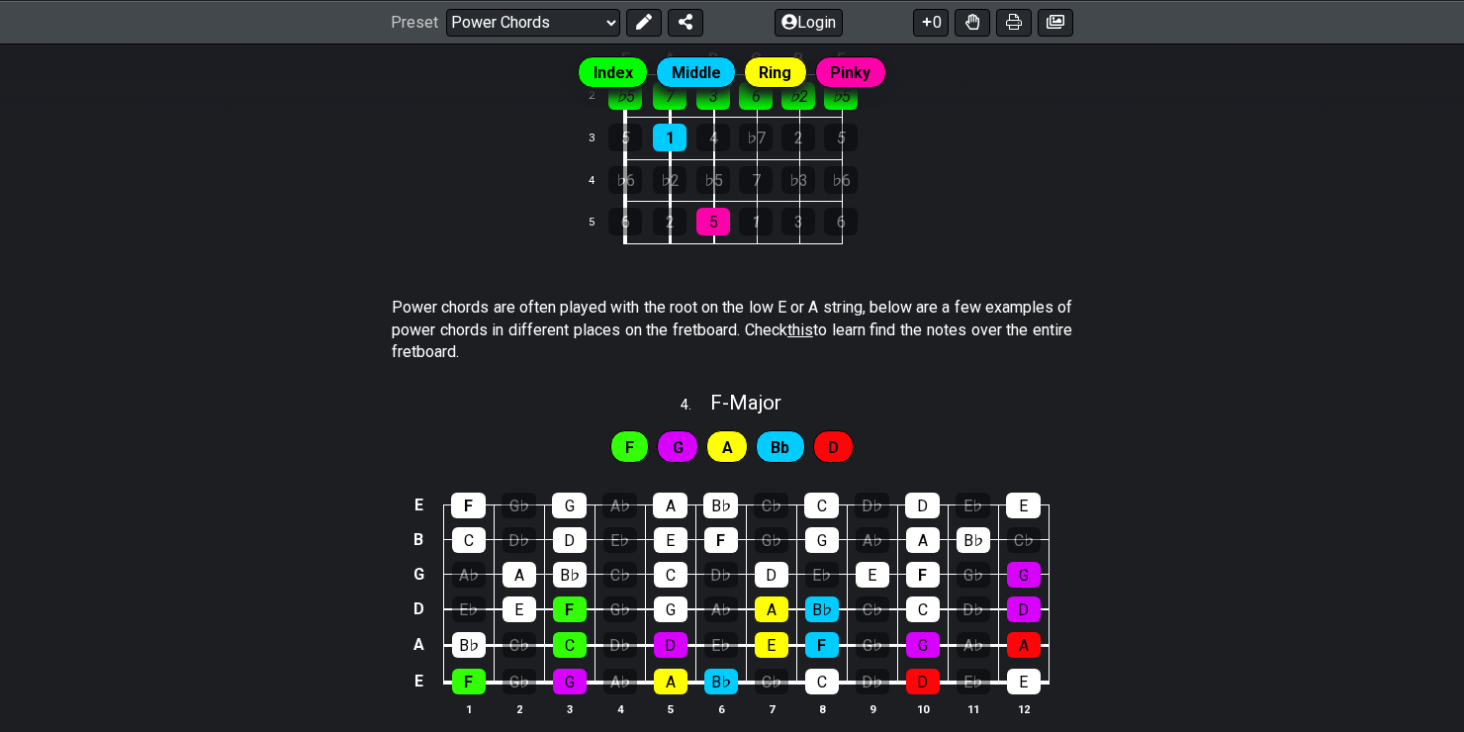
click at [813, 328] on span "this" at bounding box center [800, 329] width 26 height 19
select select "/find-all-notes"
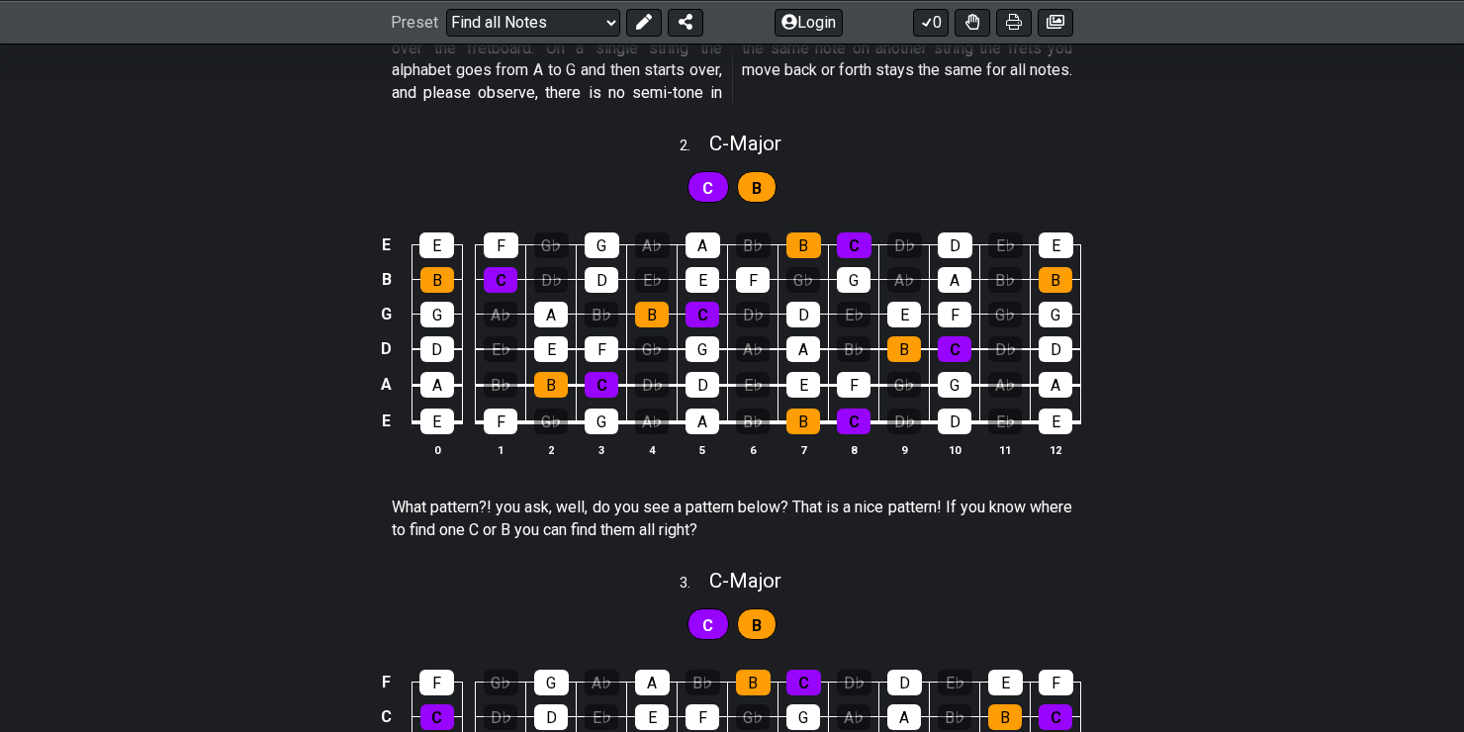
scroll to position [1577, 0]
